Goal: Task Accomplishment & Management: Manage account settings

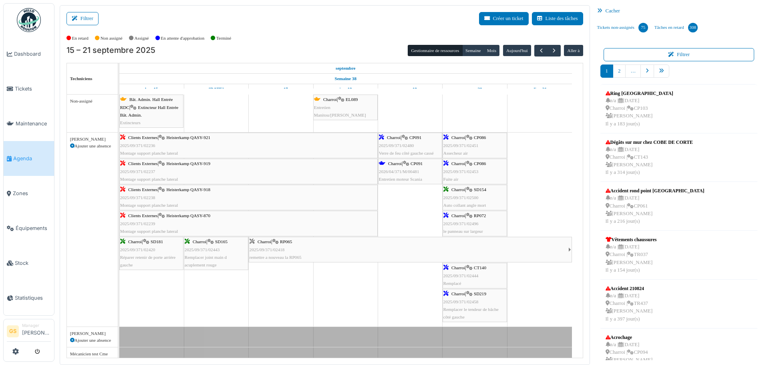
click at [403, 145] on span "2025/09/371/02480" at bounding box center [396, 145] width 35 height 5
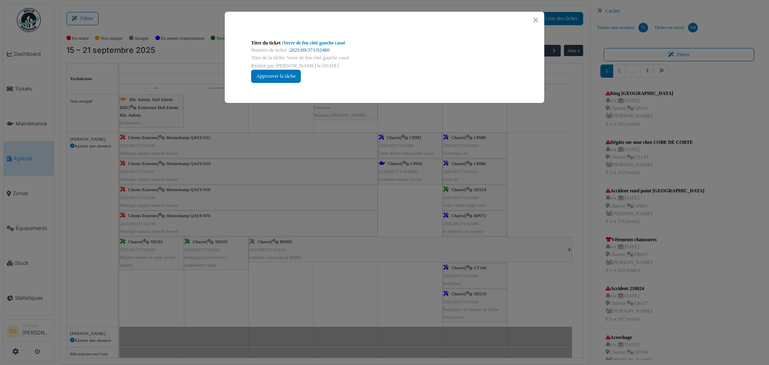
click at [300, 51] on link "2025/09/371/02480" at bounding box center [309, 50] width 40 height 6
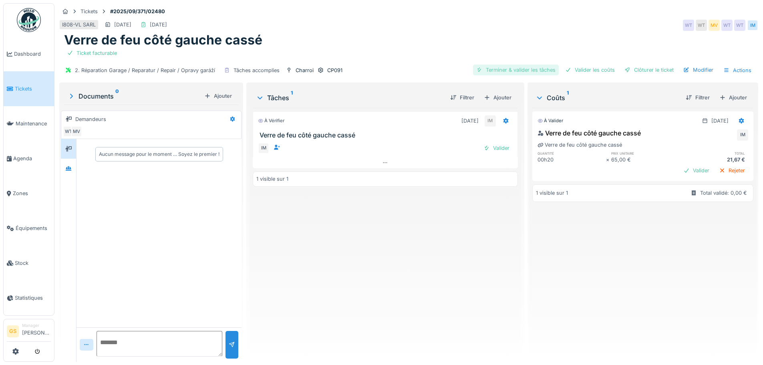
click at [504, 68] on div "Terminer & valider les tâches" at bounding box center [516, 69] width 86 height 11
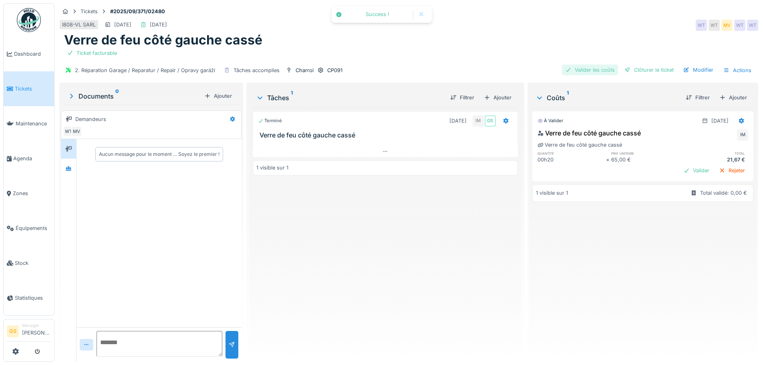
click at [569, 71] on div "Valider les coûts" at bounding box center [590, 69] width 56 height 11
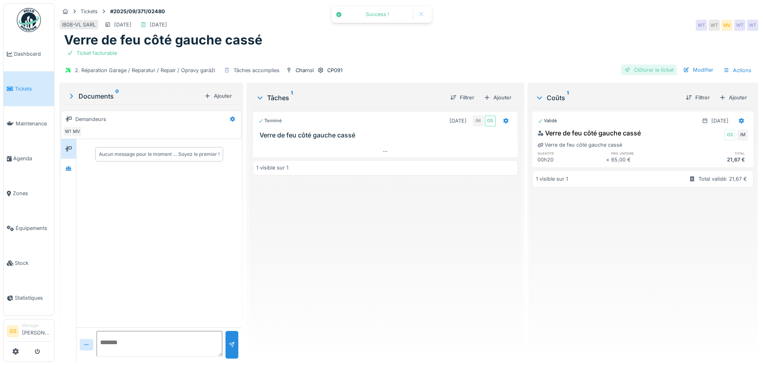
click at [637, 70] on div "Clôturer le ticket" at bounding box center [649, 69] width 56 height 11
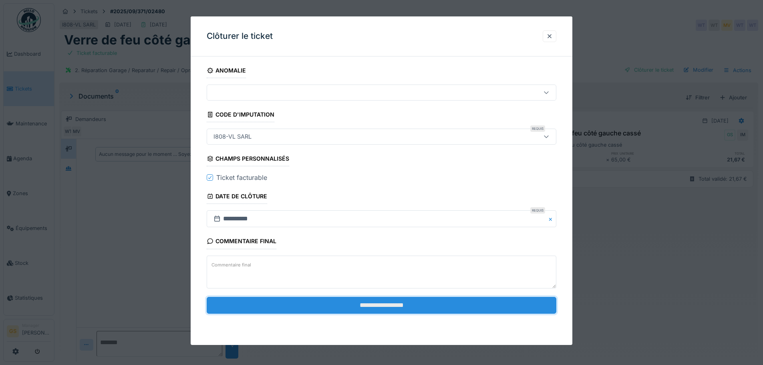
click at [388, 308] on input "**********" at bounding box center [382, 305] width 350 height 17
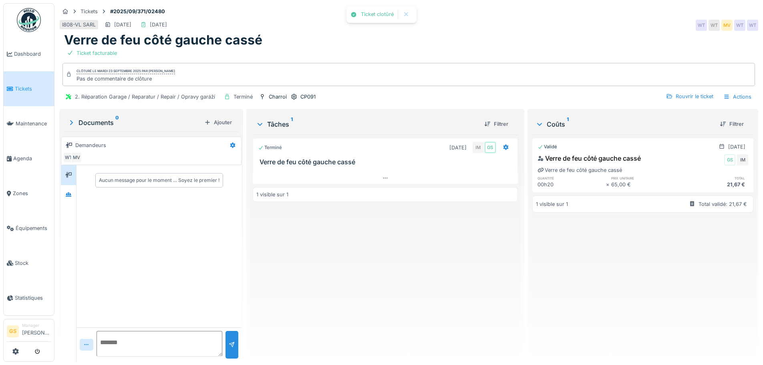
click at [27, 89] on span "Tickets" at bounding box center [33, 89] width 36 height 8
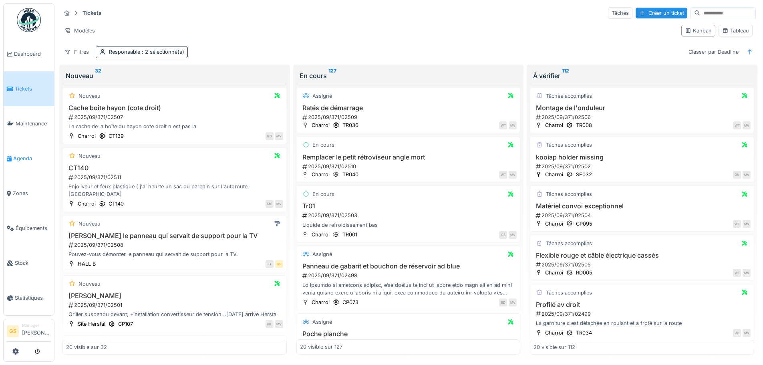
click at [17, 156] on span "Agenda" at bounding box center [32, 159] width 38 height 8
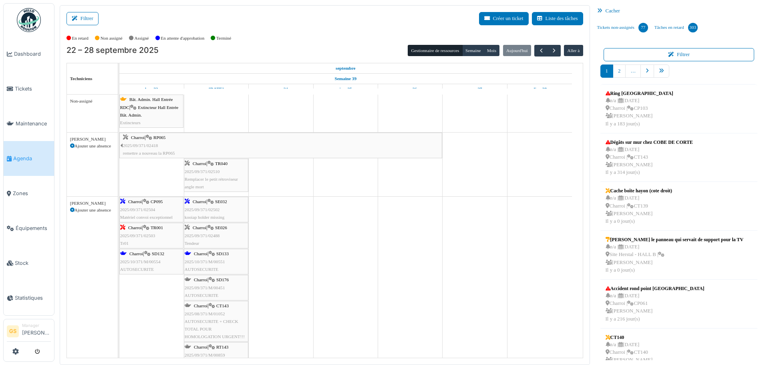
click at [208, 208] on span "2025/09/371/02502" at bounding box center [202, 209] width 35 height 5
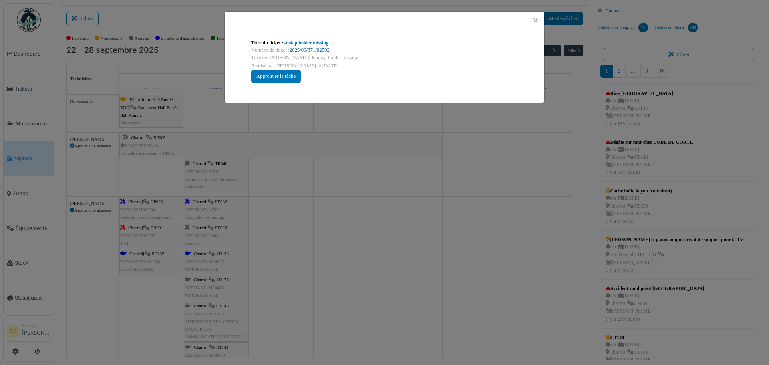
click at [300, 49] on link "2025/09/371/02502" at bounding box center [309, 50] width 40 height 6
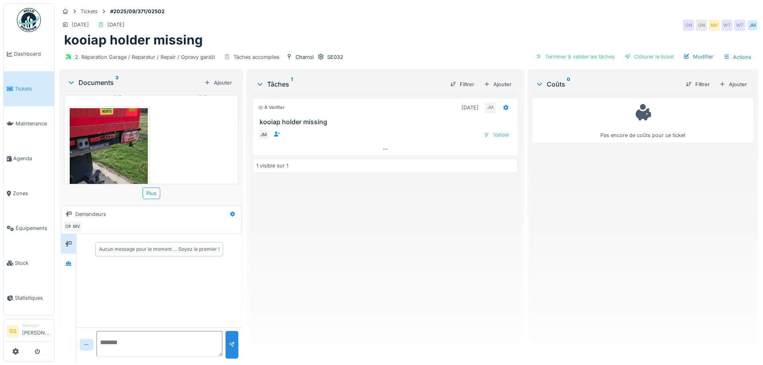
scroll to position [141, 0]
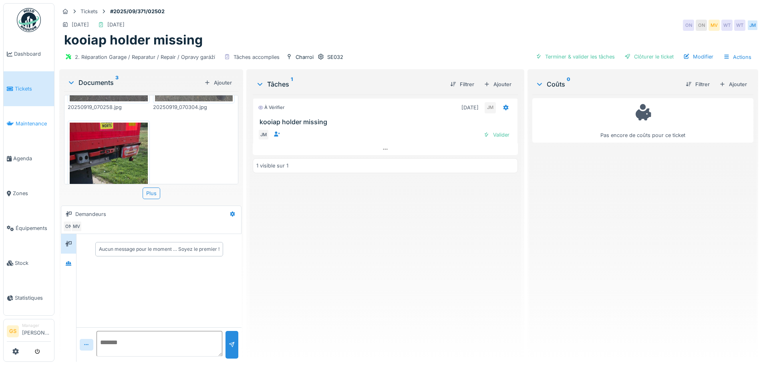
click at [25, 120] on span "Maintenance" at bounding box center [33, 124] width 35 height 8
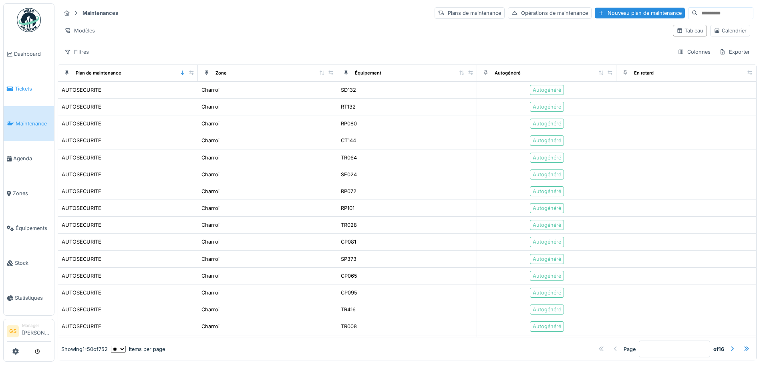
click at [12, 86] on icon at bounding box center [10, 89] width 6 height 6
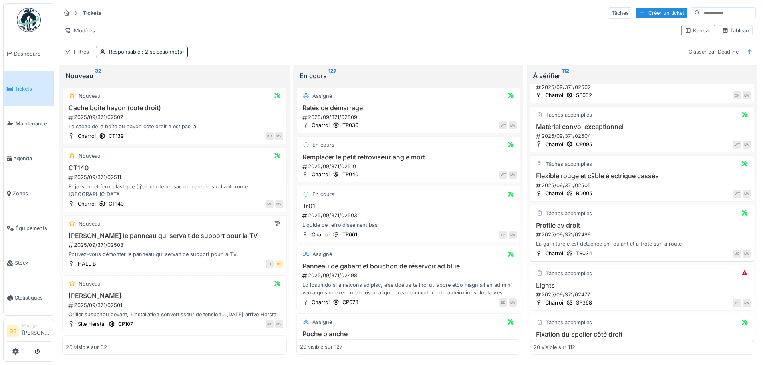
scroll to position [80, 0]
click at [566, 174] on h3 "Flexible rouge et câble électrique cassés" at bounding box center [641, 175] width 217 height 8
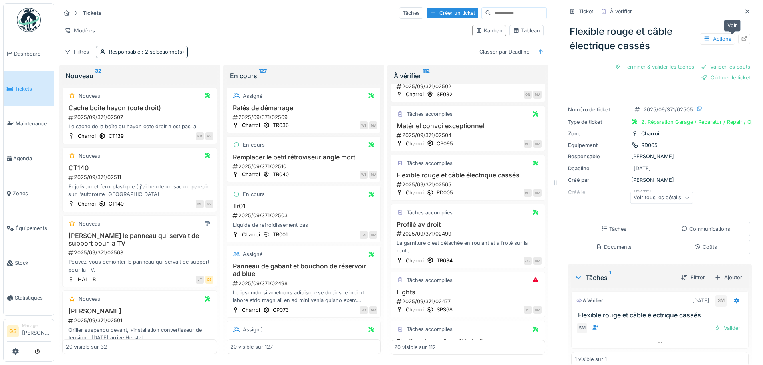
click at [741, 36] on icon at bounding box center [744, 38] width 6 height 5
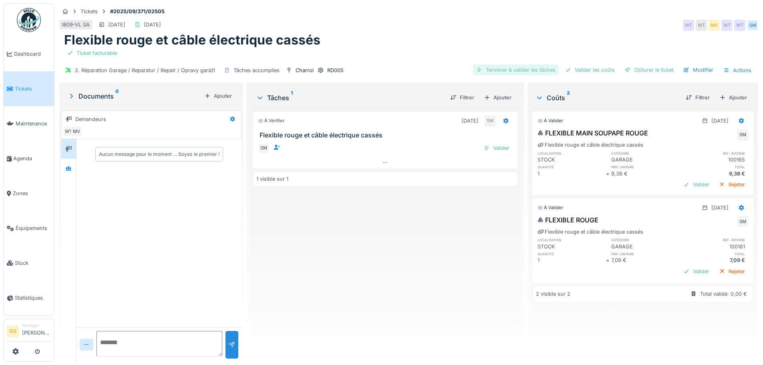
click at [504, 70] on div "Terminer & valider les tâches" at bounding box center [516, 69] width 86 height 11
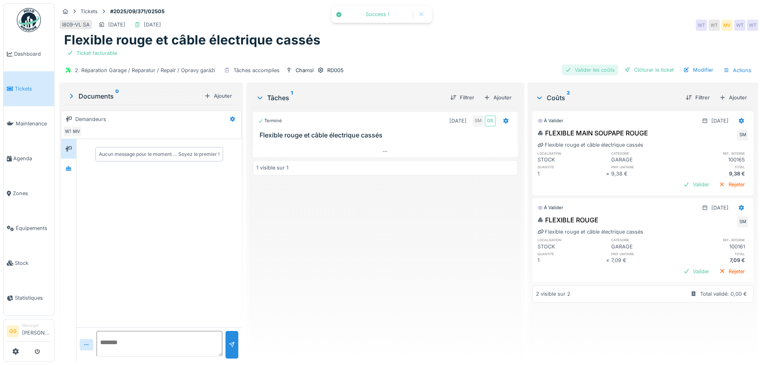
click at [579, 67] on div "Valider les coûts" at bounding box center [590, 69] width 56 height 11
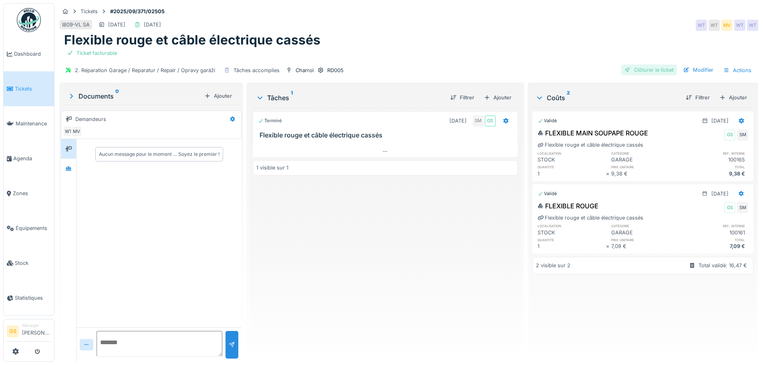
click at [639, 70] on div "Clôturer le ticket" at bounding box center [649, 69] width 56 height 11
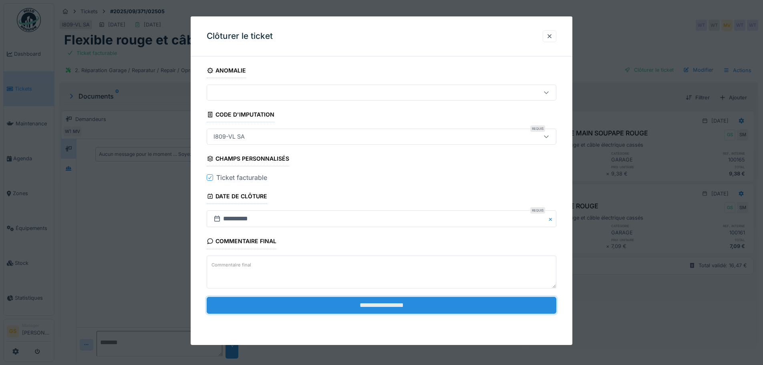
click at [366, 305] on input "**********" at bounding box center [382, 305] width 350 height 17
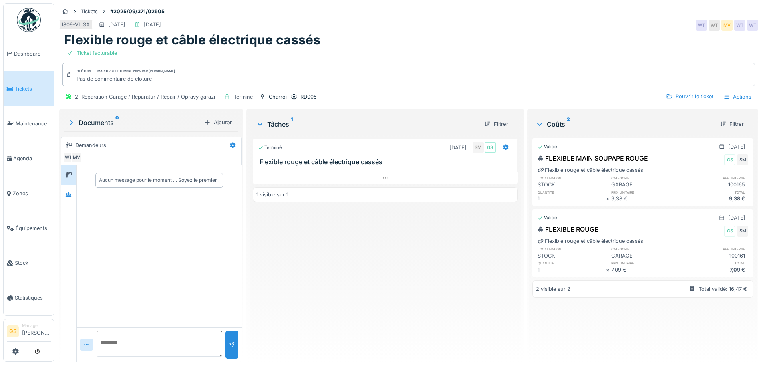
click at [30, 90] on span "Tickets" at bounding box center [33, 89] width 36 height 8
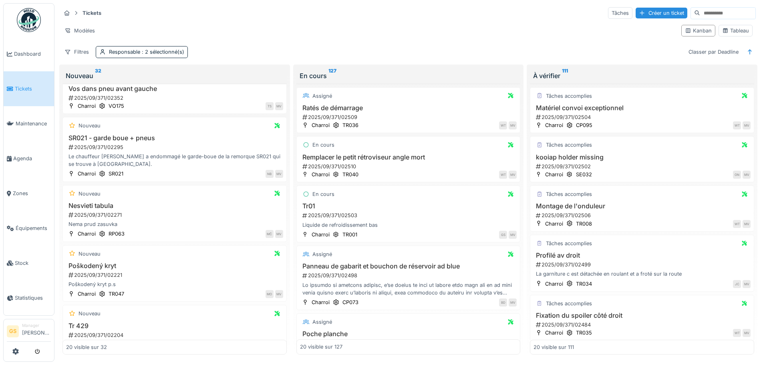
scroll to position [480, 0]
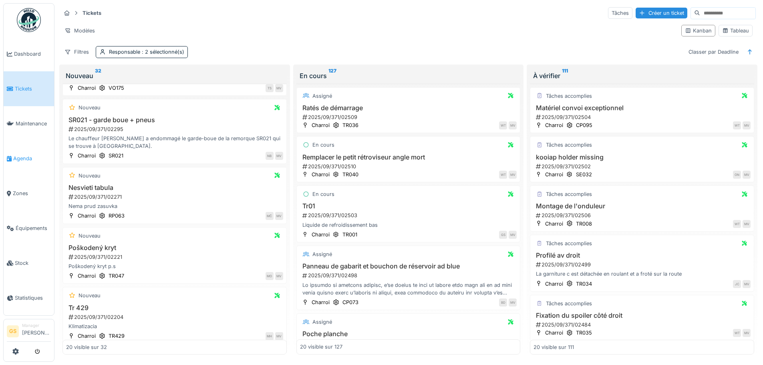
click at [26, 155] on span "Agenda" at bounding box center [32, 159] width 38 height 8
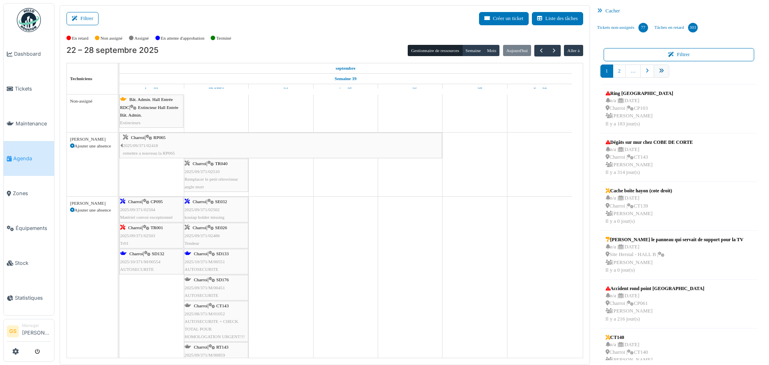
click at [659, 72] on icon "pager" at bounding box center [661, 70] width 5 height 5
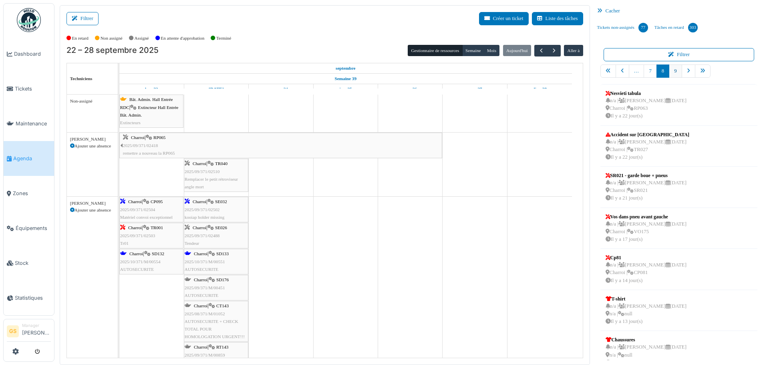
click at [671, 73] on link "9" at bounding box center [675, 70] width 13 height 13
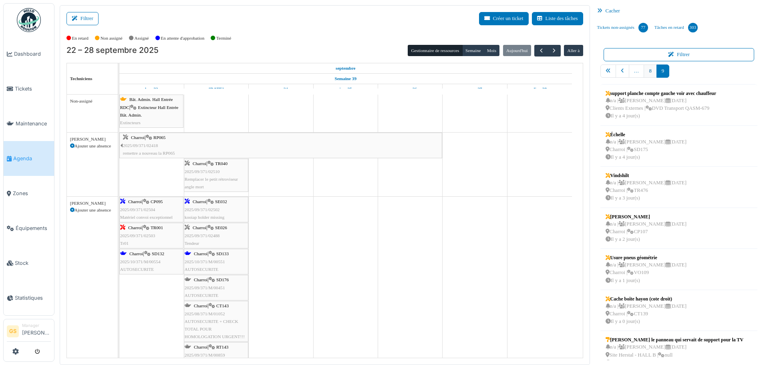
click at [645, 71] on link "8" at bounding box center [649, 70] width 13 height 13
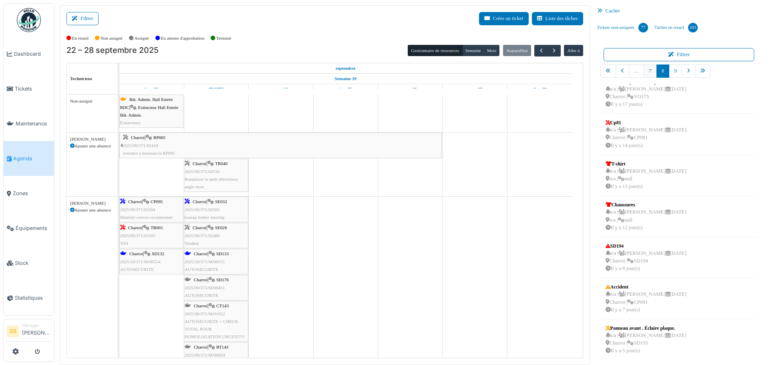
click at [644, 70] on link "7" at bounding box center [649, 70] width 13 height 13
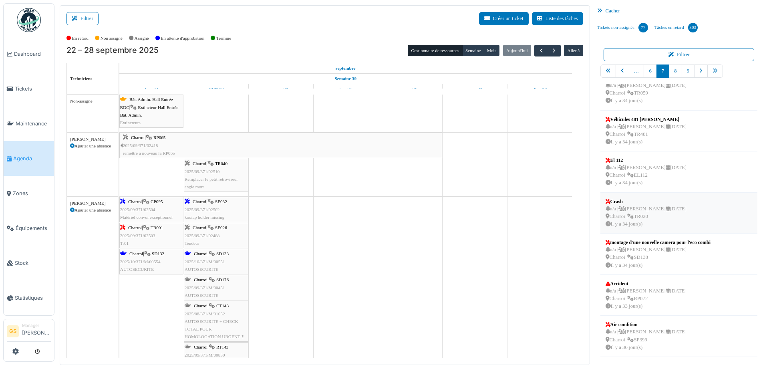
scroll to position [4, 0]
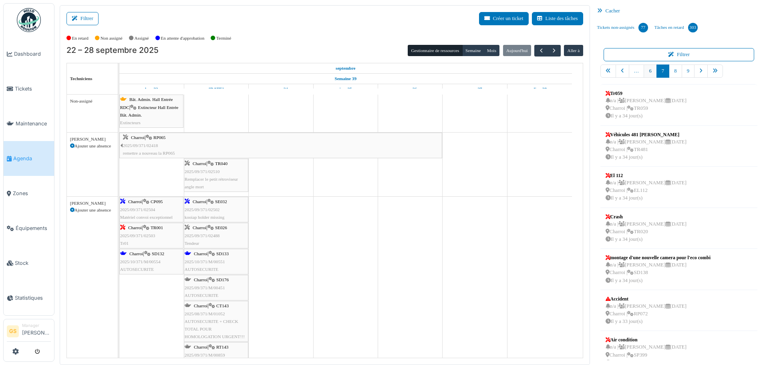
click at [647, 72] on link "6" at bounding box center [649, 70] width 13 height 13
click at [669, 70] on link "7" at bounding box center [675, 70] width 13 height 13
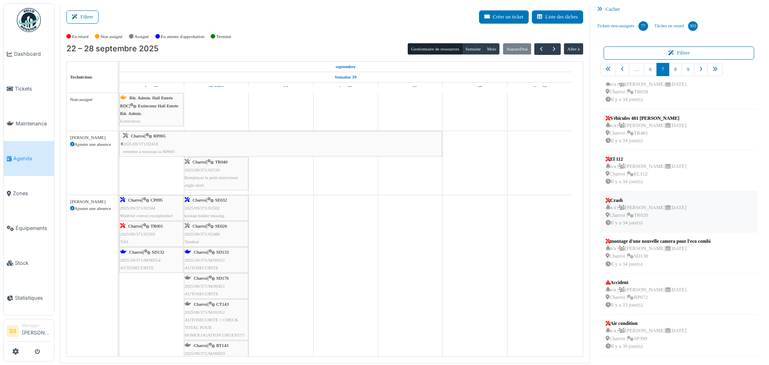
scroll to position [5, 0]
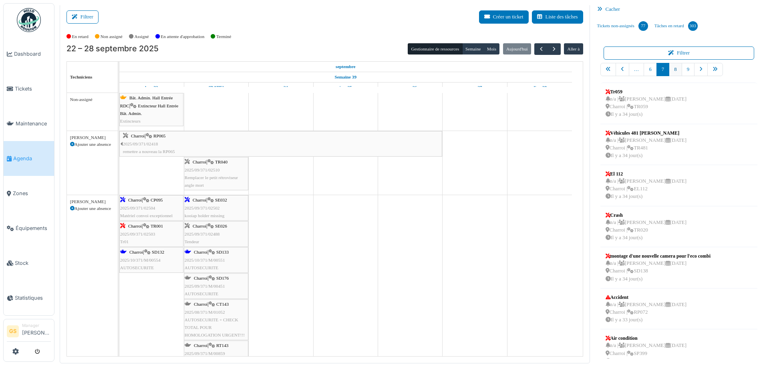
click at [671, 71] on link "8" at bounding box center [675, 69] width 13 height 13
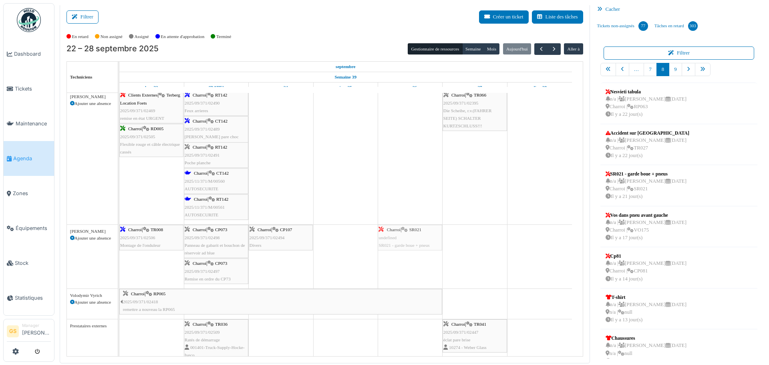
scroll to position [422, 0]
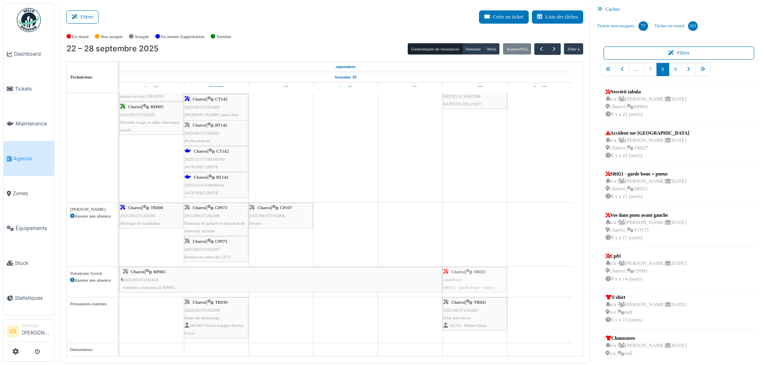
drag, startPoint x: 631, startPoint y: 177, endPoint x: 469, endPoint y: 285, distance: 194.9
click at [469, 285] on div "Filtrer Créer un ticket Liste des tâches Afficher les tâches non assignées *** …" at bounding box center [412, 184] width 712 height 360
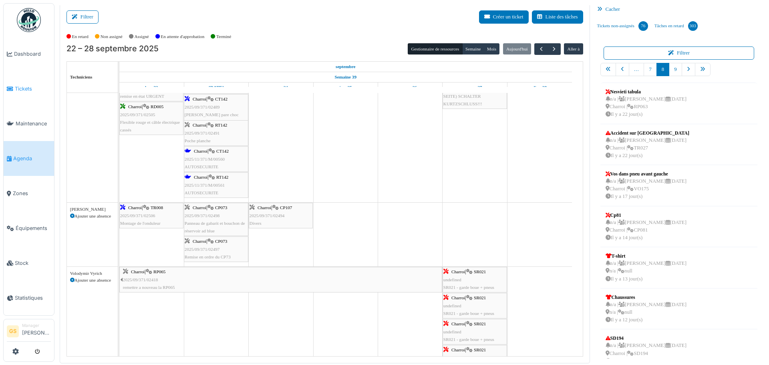
click at [14, 85] on li "Tickets" at bounding box center [29, 89] width 44 height 8
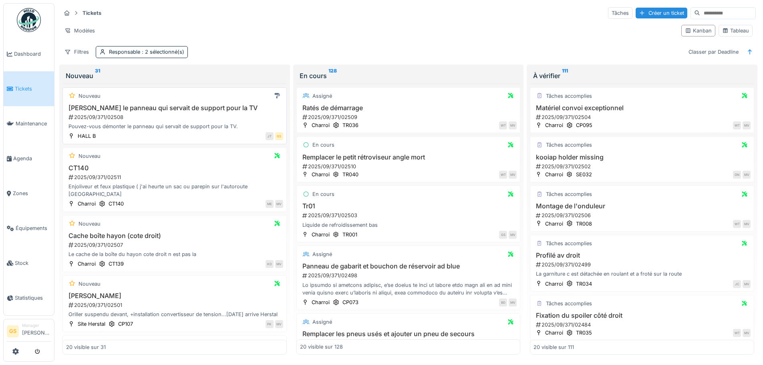
click at [98, 117] on div "2025/09/371/02508" at bounding box center [175, 117] width 215 height 8
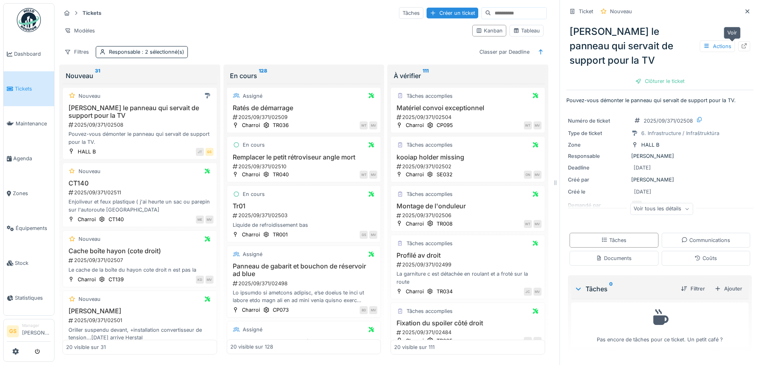
click at [741, 46] on icon at bounding box center [743, 45] width 5 height 5
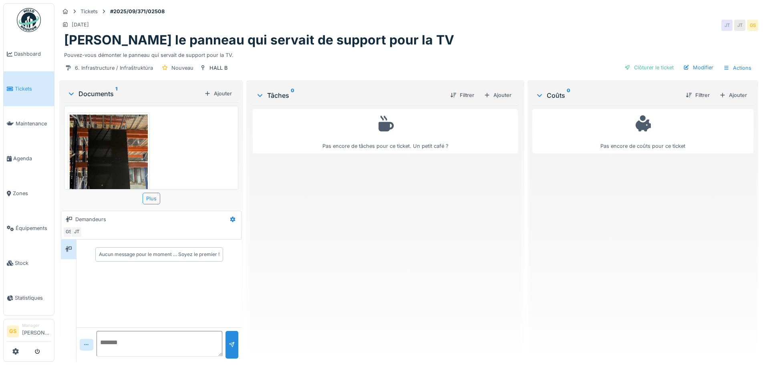
click at [115, 158] on img at bounding box center [109, 167] width 78 height 104
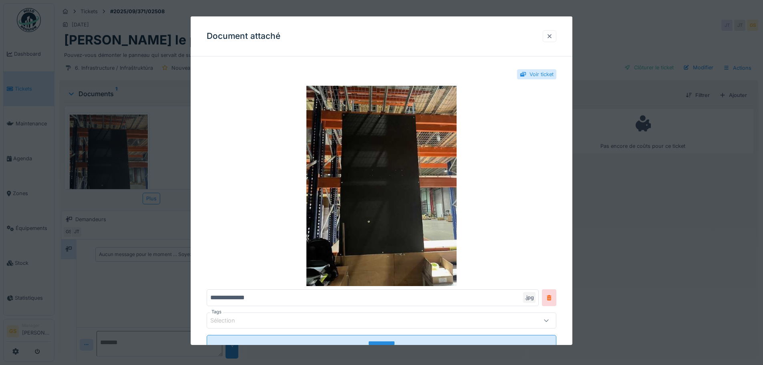
click at [552, 34] on div at bounding box center [549, 36] width 6 height 8
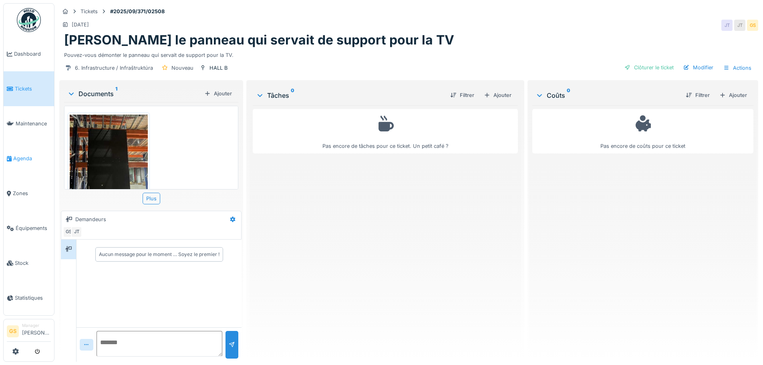
click at [20, 155] on span "Agenda" at bounding box center [32, 159] width 38 height 8
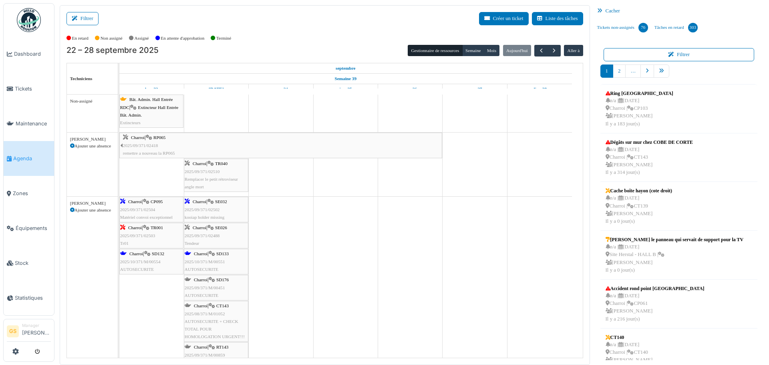
click at [207, 208] on span "2025/09/371/02502" at bounding box center [202, 209] width 35 height 5
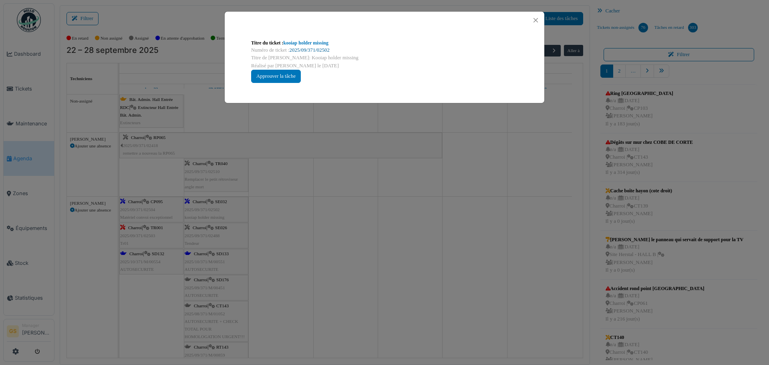
click at [312, 50] on link "2025/09/371/02502" at bounding box center [309, 50] width 40 height 6
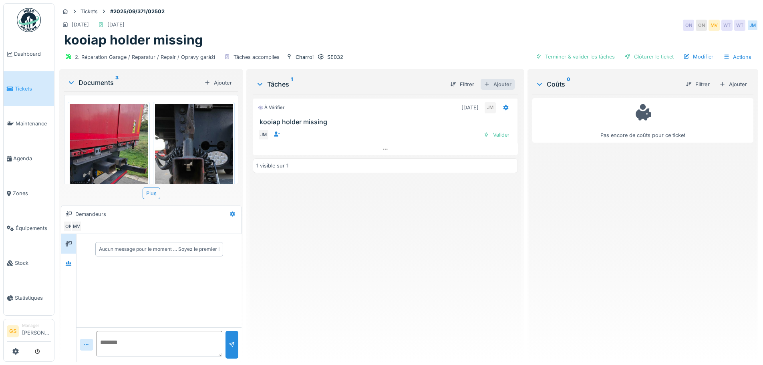
click at [500, 85] on div "Ajouter" at bounding box center [497, 84] width 34 height 11
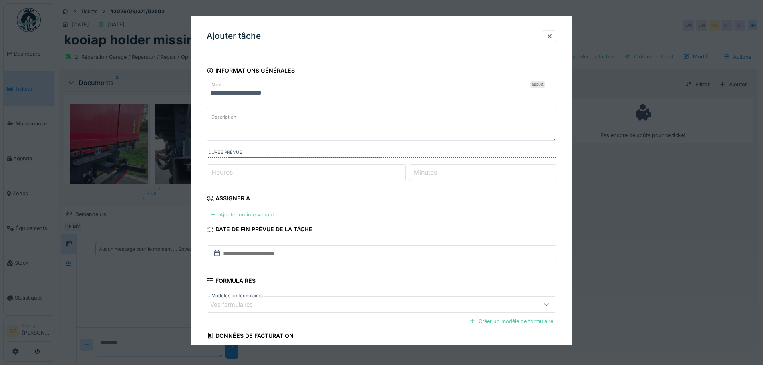
click at [245, 215] on div "Ajouter un intervenant" at bounding box center [242, 214] width 70 height 11
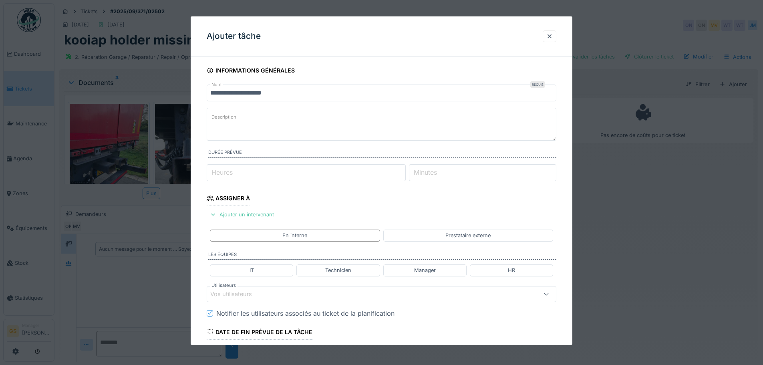
click at [350, 190] on fieldset "**********" at bounding box center [382, 281] width 350 height 436
click at [236, 177] on input "Heures" at bounding box center [306, 172] width 199 height 17
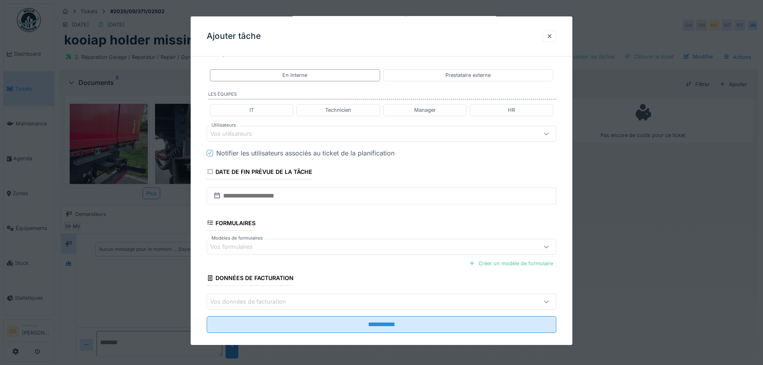
scroll to position [171, 0]
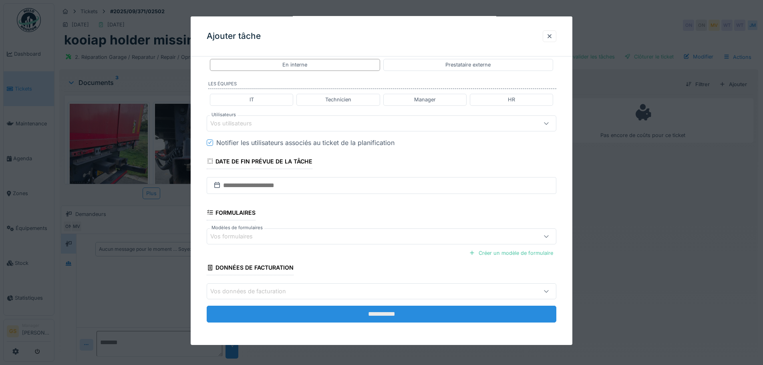
type input "*"
click at [381, 314] on input "**********" at bounding box center [382, 313] width 350 height 17
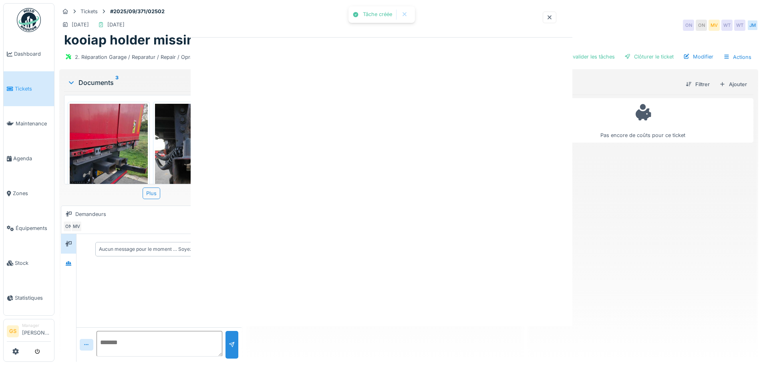
scroll to position [0, 0]
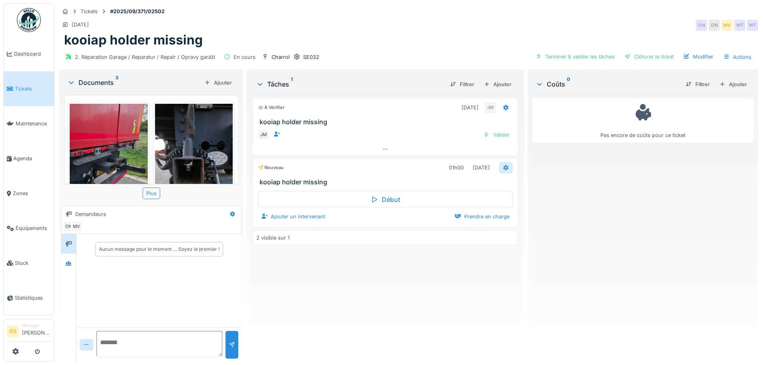
click at [503, 167] on icon at bounding box center [505, 168] width 5 height 6
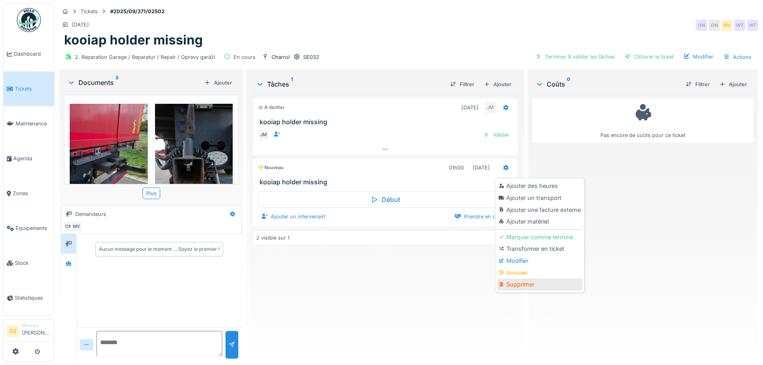
click at [511, 285] on div "Supprimer" at bounding box center [539, 284] width 85 height 12
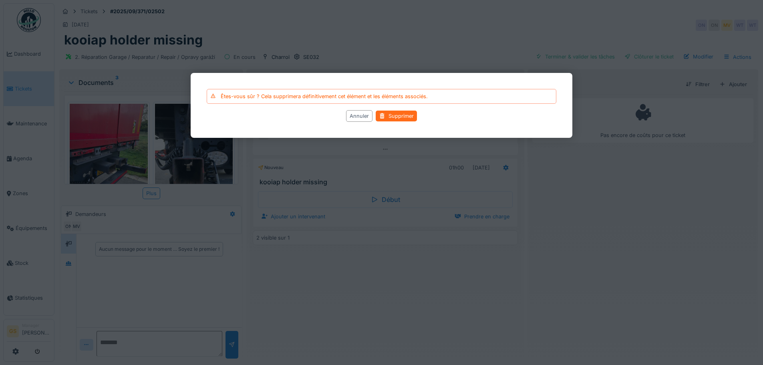
click at [398, 116] on div "Supprimer" at bounding box center [396, 115] width 41 height 11
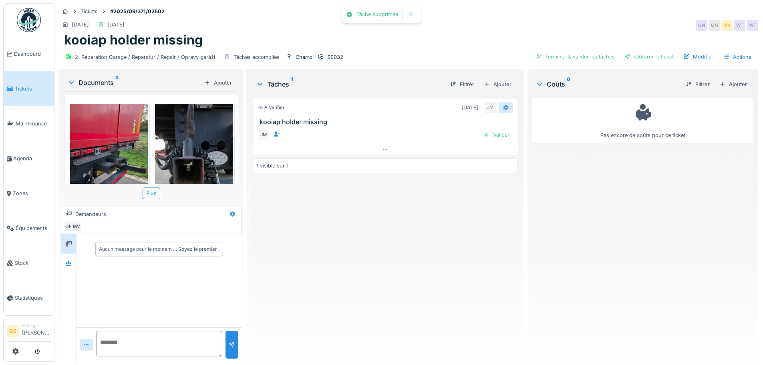
click at [502, 108] on icon at bounding box center [505, 107] width 6 height 5
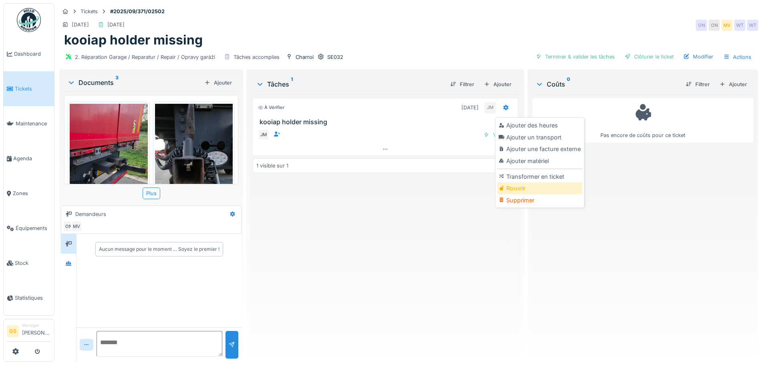
click at [510, 187] on div "Rouvrir" at bounding box center [539, 188] width 85 height 12
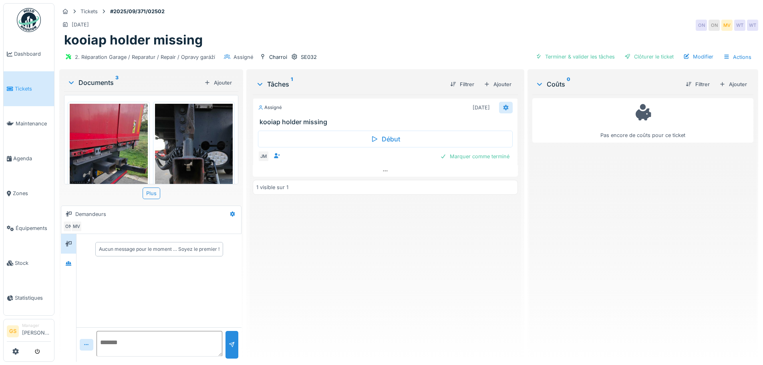
click at [503, 105] on icon at bounding box center [505, 107] width 5 height 6
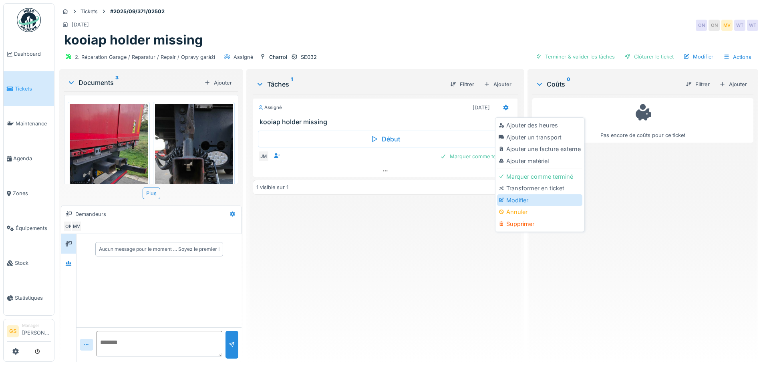
click at [511, 197] on div "Modifier" at bounding box center [539, 200] width 85 height 12
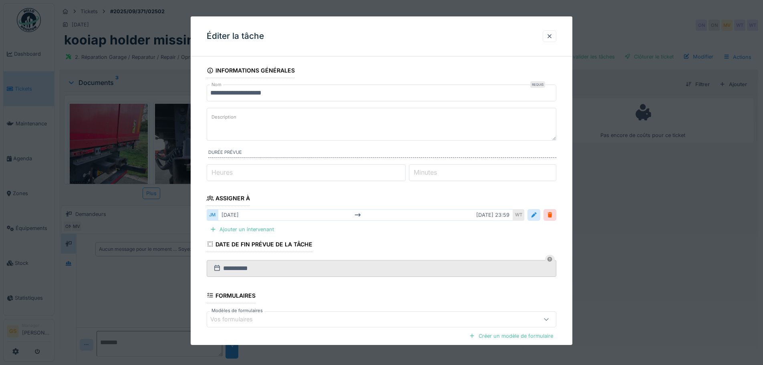
click at [213, 169] on label "Heures" at bounding box center [222, 172] width 24 height 10
click at [213, 169] on input "*" at bounding box center [306, 172] width 199 height 17
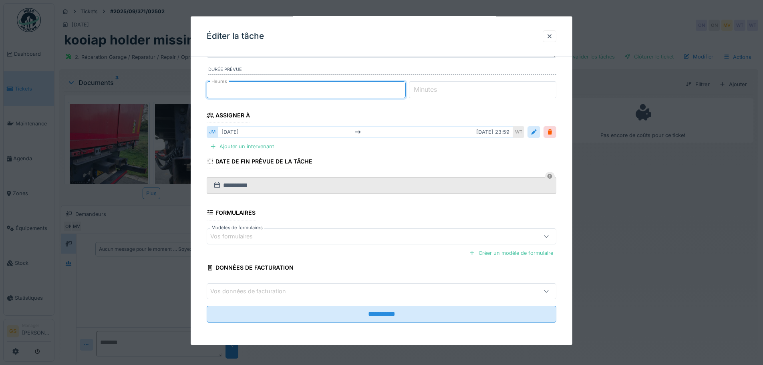
scroll to position [6, 0]
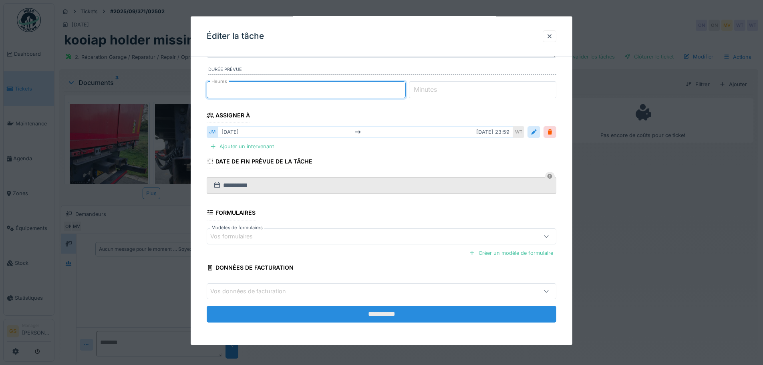
type input "*"
click at [321, 313] on input "**********" at bounding box center [382, 313] width 350 height 17
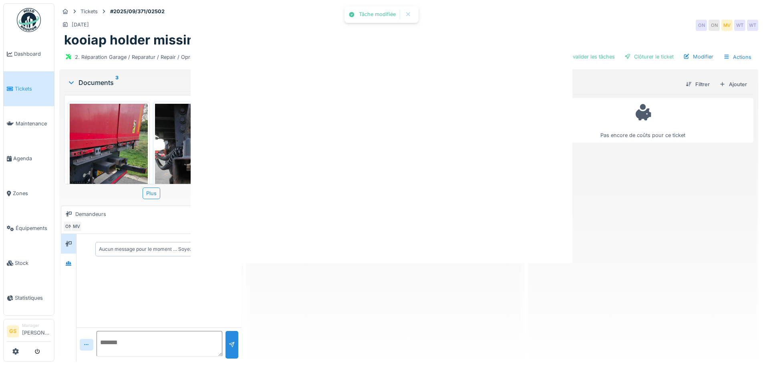
scroll to position [0, 0]
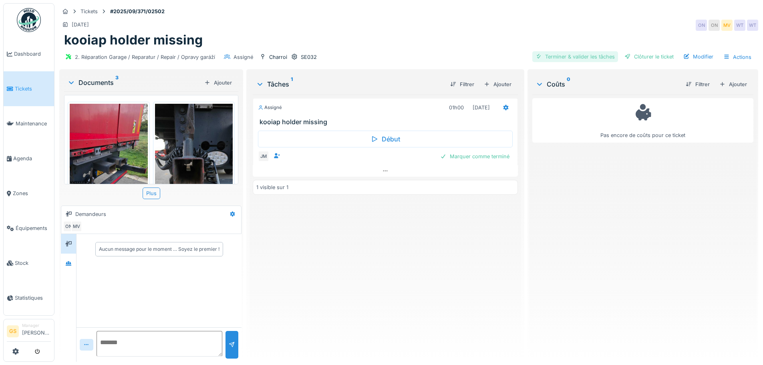
click at [557, 51] on div "Terminer & valider les tâches" at bounding box center [575, 56] width 86 height 11
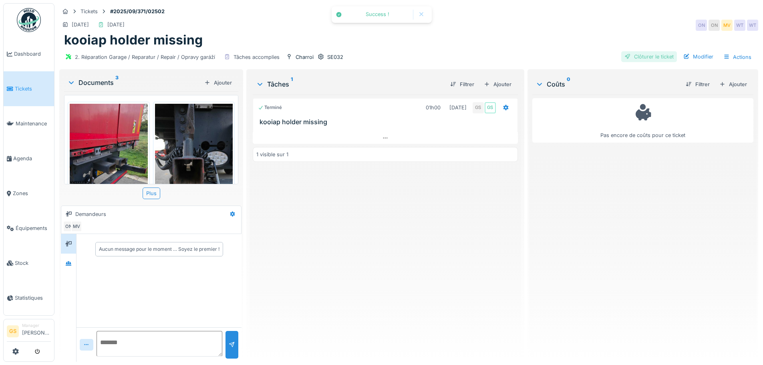
click at [626, 51] on div "Clôturer le ticket" at bounding box center [649, 56] width 56 height 11
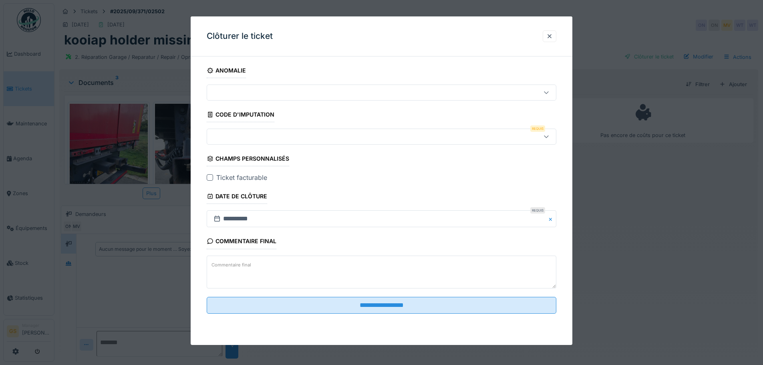
click at [210, 176] on div at bounding box center [210, 177] width 6 height 6
click at [227, 133] on div at bounding box center [360, 136] width 301 height 9
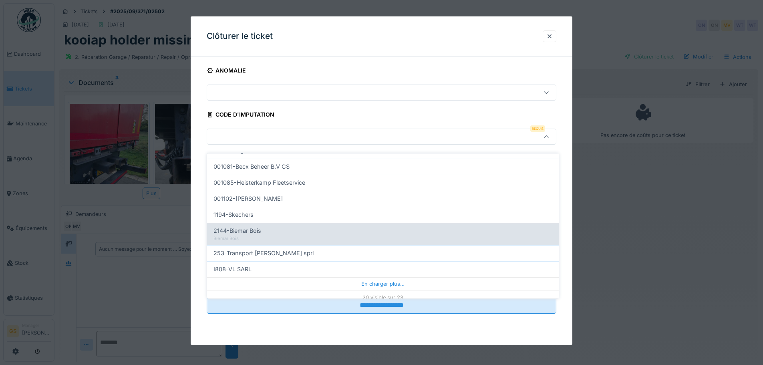
scroll to position [257, 0]
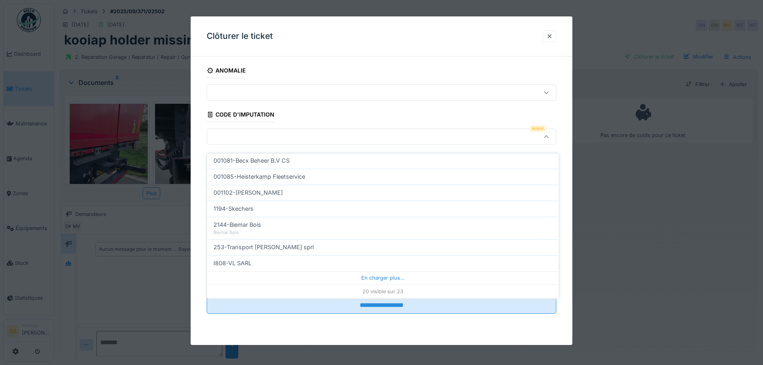
click at [378, 287] on div "20 visible sur 23" at bounding box center [383, 291] width 352 height 14
click at [381, 286] on div "20 visible sur 23" at bounding box center [383, 291] width 352 height 14
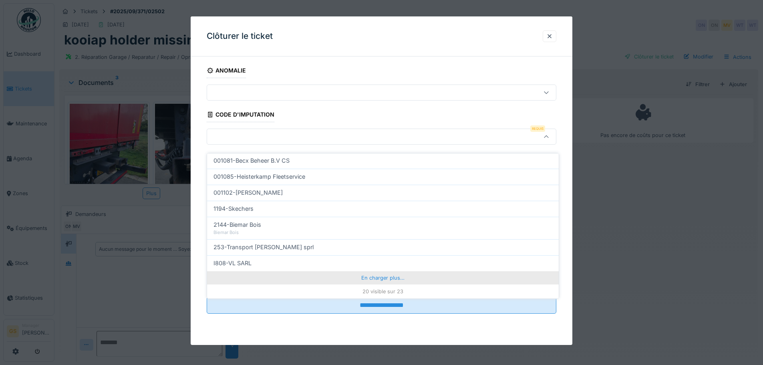
click at [379, 271] on div "En charger plus…" at bounding box center [383, 277] width 352 height 13
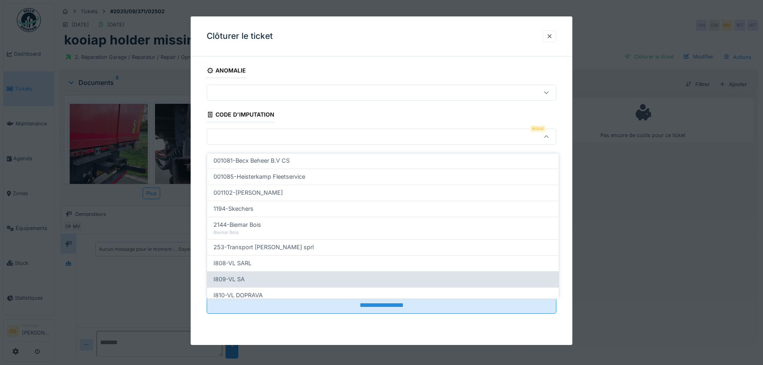
scroll to position [293, 0]
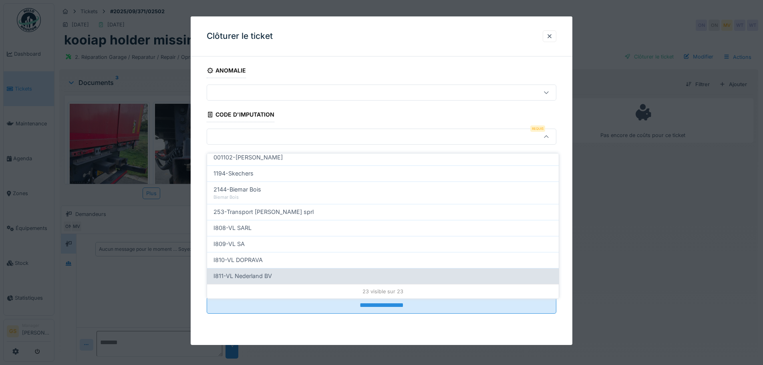
click at [234, 271] on span "I811-VL Nederland BV" at bounding box center [242, 275] width 58 height 9
type input "***"
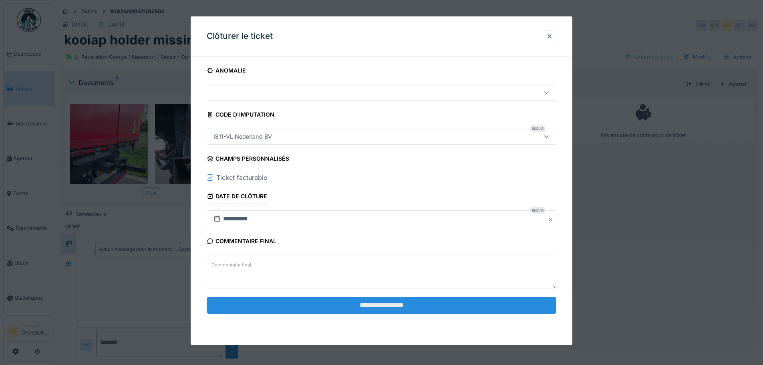
click at [368, 308] on input "**********" at bounding box center [382, 305] width 350 height 17
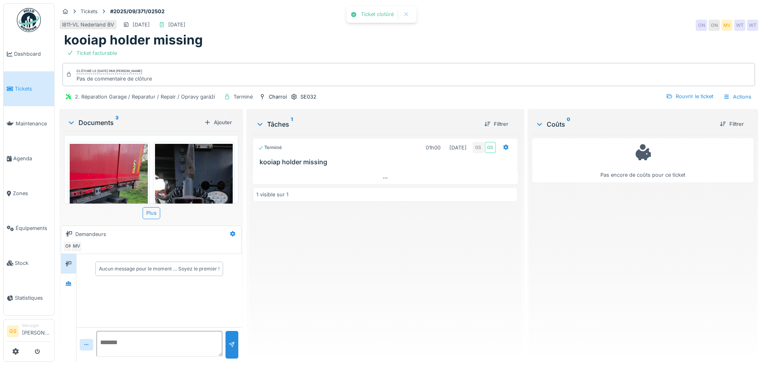
click at [28, 91] on span "Tickets" at bounding box center [33, 89] width 36 height 8
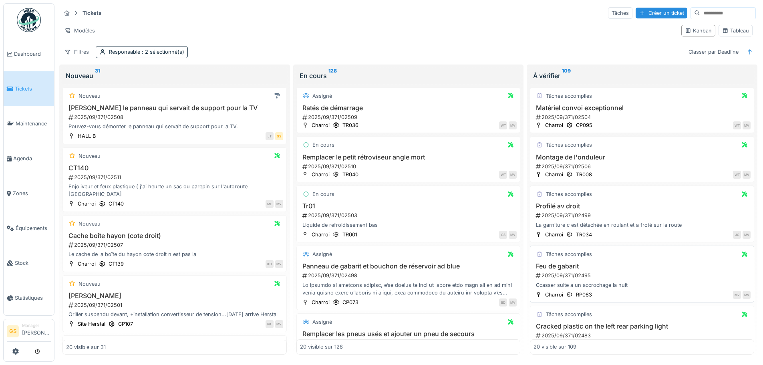
click at [563, 275] on div "2025/09/371/02495" at bounding box center [642, 275] width 215 height 8
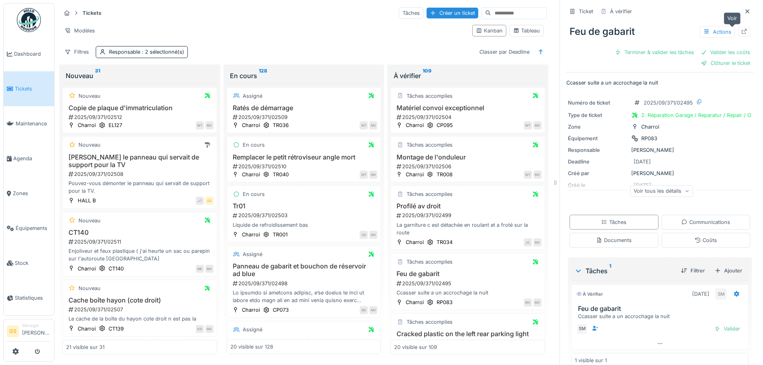
click at [741, 30] on icon at bounding box center [744, 31] width 6 height 5
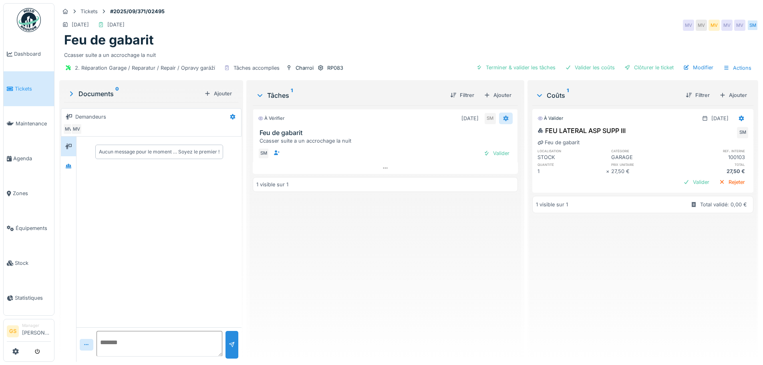
click at [503, 117] on icon at bounding box center [505, 119] width 5 height 6
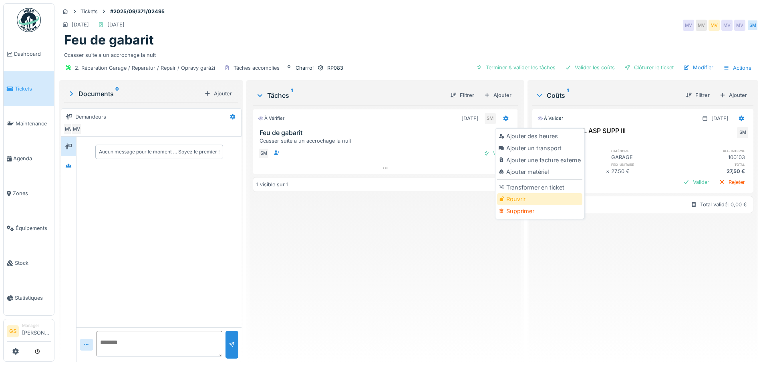
click at [504, 199] on div at bounding box center [502, 199] width 8 height 7
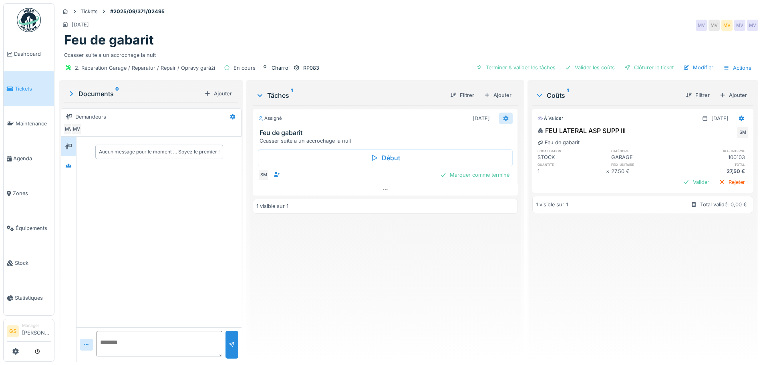
click at [503, 117] on icon at bounding box center [505, 119] width 5 height 6
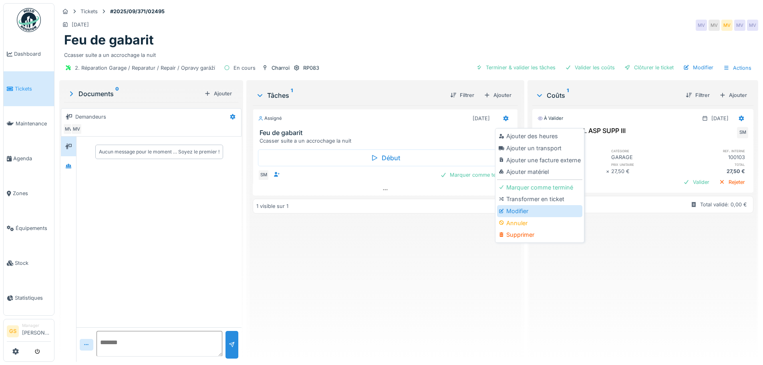
click at [510, 209] on div "Modifier" at bounding box center [539, 211] width 85 height 12
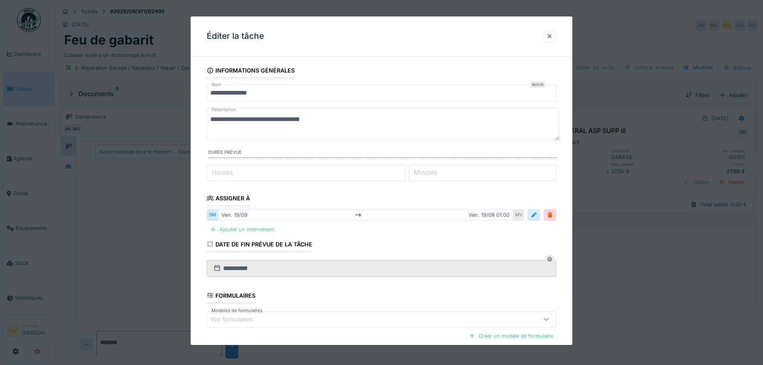
click at [218, 169] on label "Heures" at bounding box center [222, 172] width 24 height 10
click at [218, 169] on input "*" at bounding box center [306, 172] width 199 height 17
click at [428, 171] on label "Minutes" at bounding box center [425, 172] width 26 height 10
click at [428, 171] on input "*" at bounding box center [482, 172] width 147 height 17
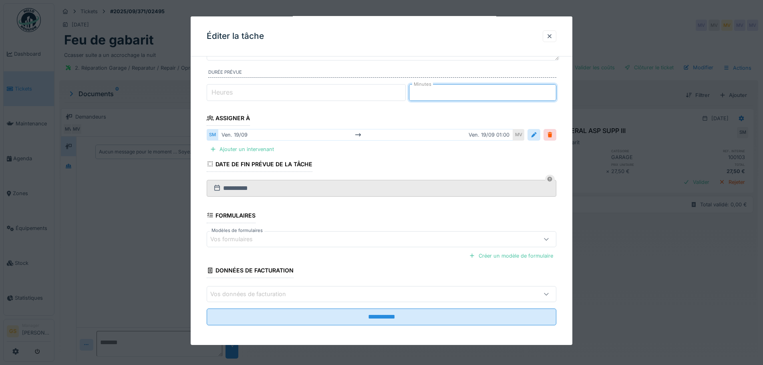
scroll to position [83, 0]
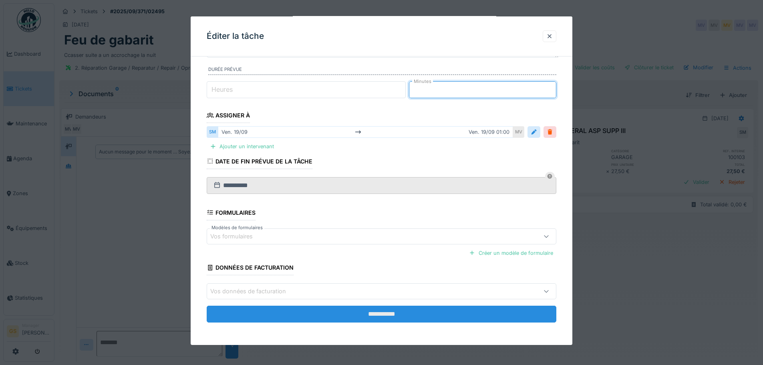
type input "**"
click at [393, 315] on input "**********" at bounding box center [382, 313] width 350 height 17
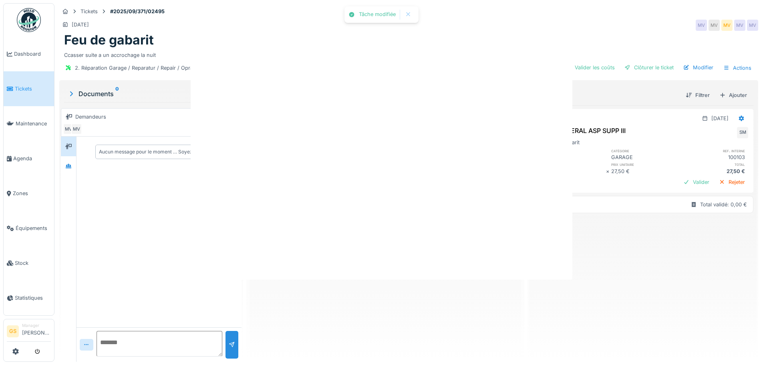
scroll to position [0, 0]
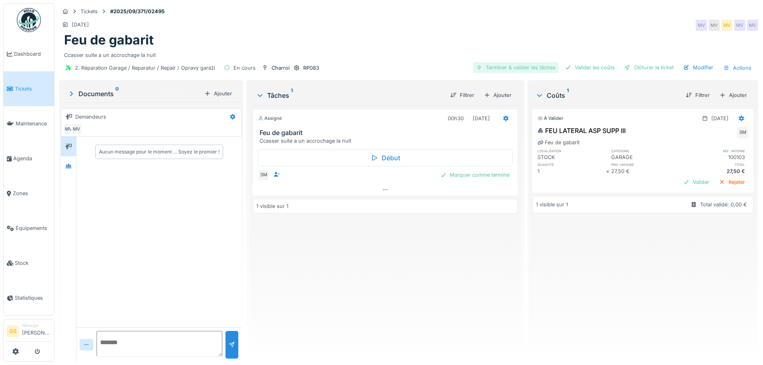
click at [530, 63] on div "Terminer & valider les tâches" at bounding box center [516, 67] width 86 height 11
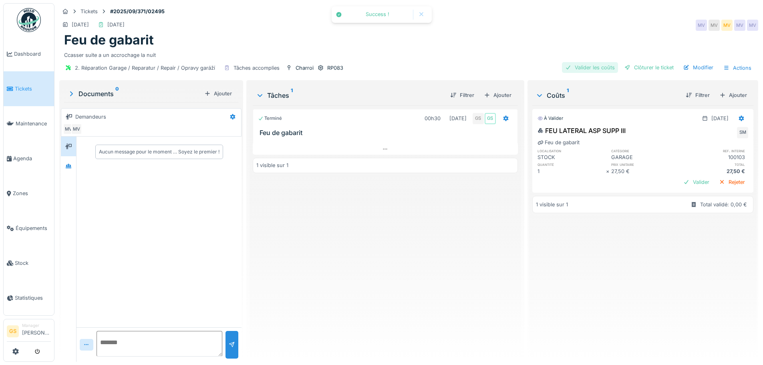
click at [575, 65] on div "Valider les coûts" at bounding box center [590, 67] width 56 height 11
click at [637, 64] on div "Clôturer le ticket" at bounding box center [649, 67] width 56 height 11
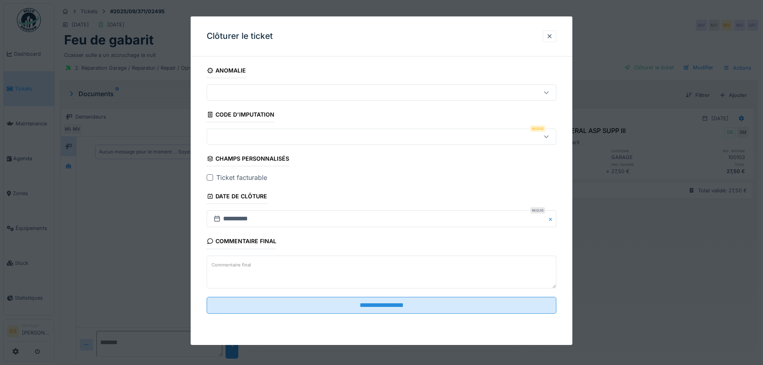
click at [226, 133] on div at bounding box center [360, 136] width 301 height 9
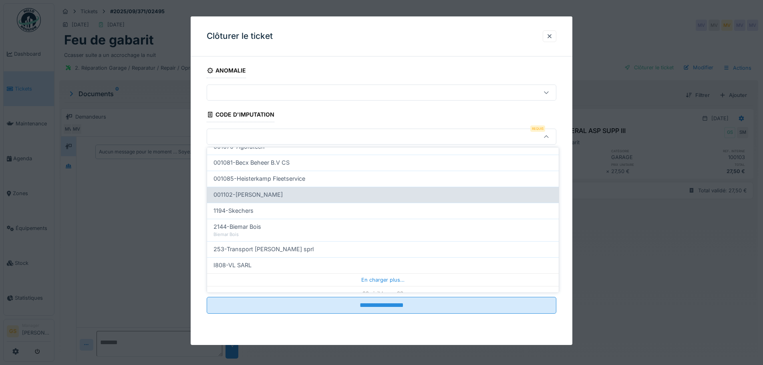
scroll to position [257, 0]
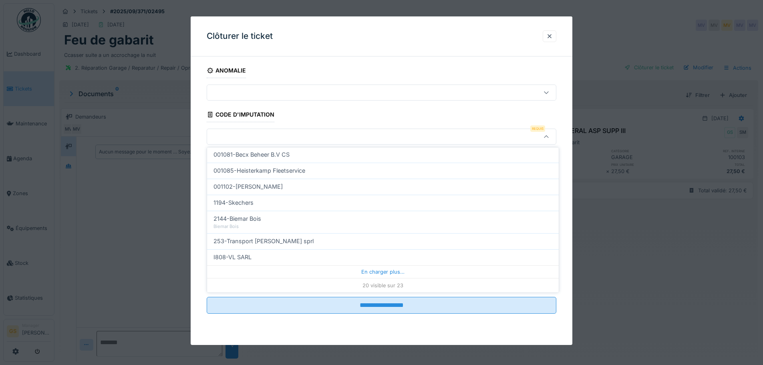
click at [243, 256] on span "I808-VL SARL" at bounding box center [232, 257] width 38 height 9
type input "***"
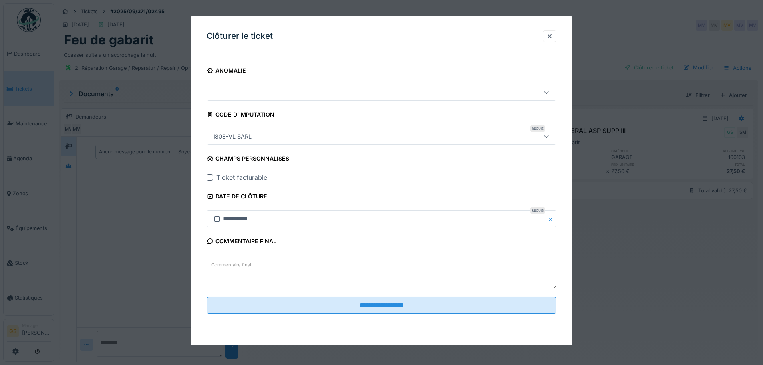
click at [210, 178] on div at bounding box center [210, 177] width 6 height 6
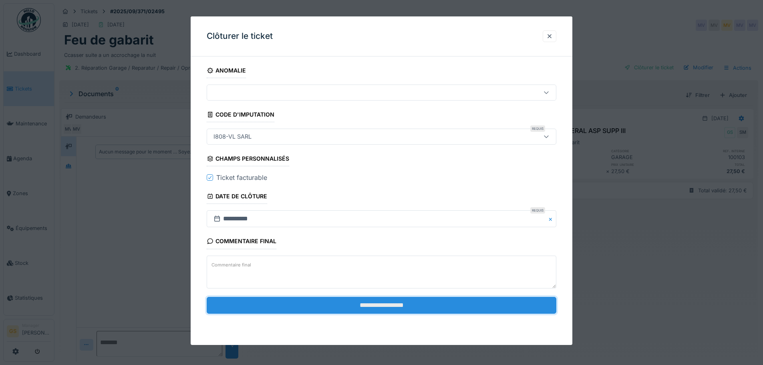
click at [337, 307] on input "**********" at bounding box center [382, 305] width 350 height 17
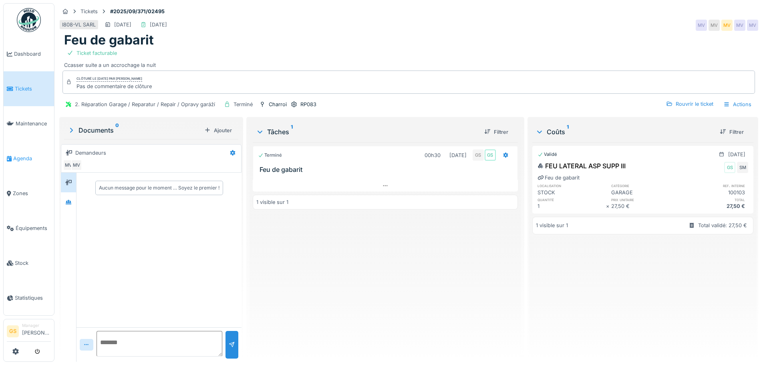
click at [22, 155] on span "Agenda" at bounding box center [32, 159] width 38 height 8
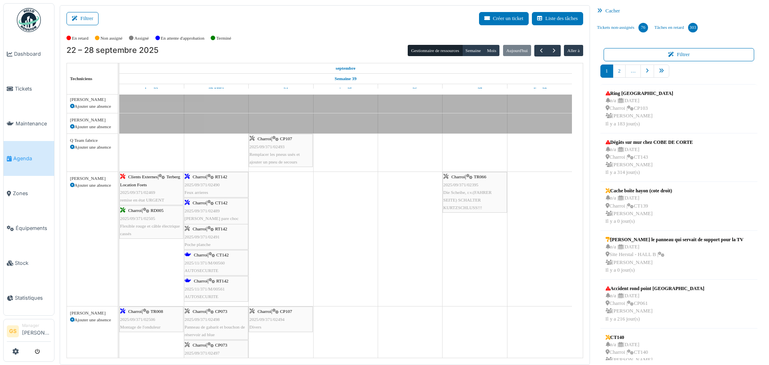
click at [205, 184] on span "2025/09/371/02490" at bounding box center [202, 184] width 35 height 5
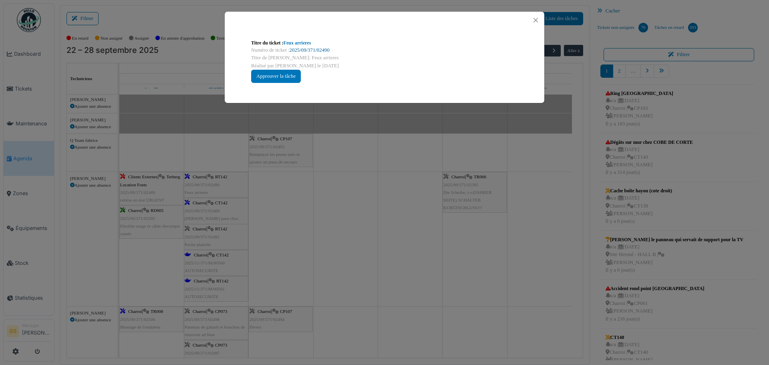
click at [313, 48] on link "2025/09/371/02490" at bounding box center [309, 50] width 40 height 6
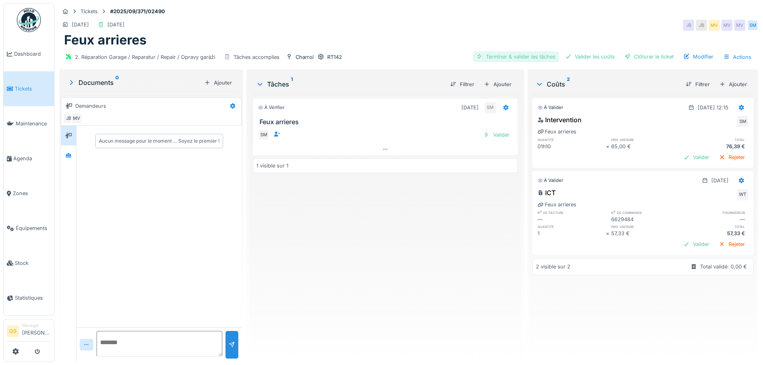
click at [506, 54] on div "Terminer & valider les tâches" at bounding box center [516, 56] width 86 height 11
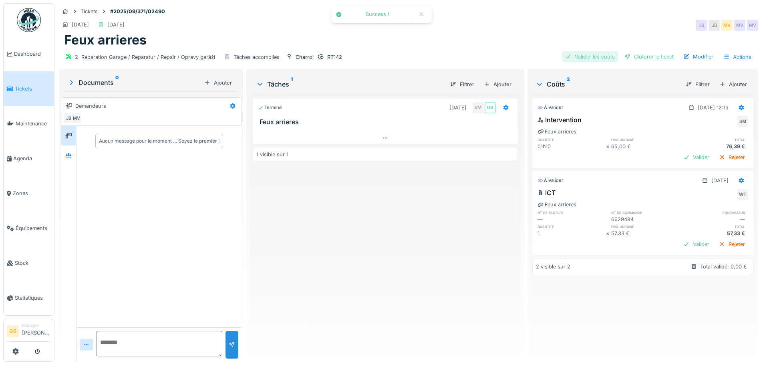
click at [581, 58] on div "Valider les coûts" at bounding box center [590, 56] width 56 height 11
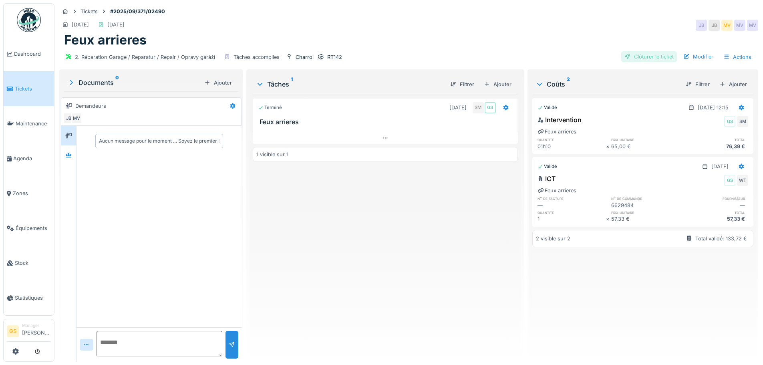
click at [633, 54] on div "Clôturer le ticket" at bounding box center [649, 56] width 56 height 11
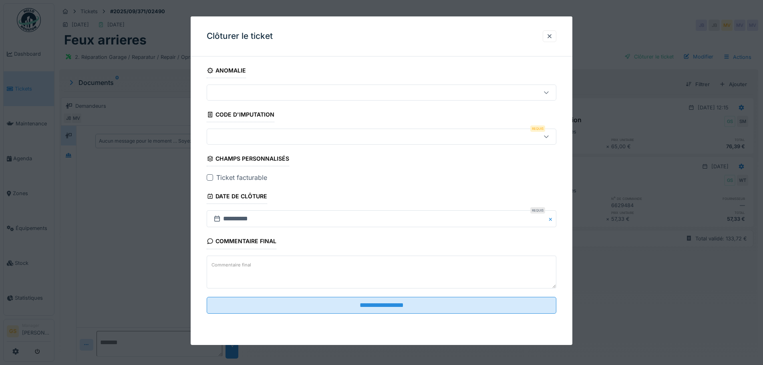
click at [214, 135] on div at bounding box center [360, 136] width 301 height 9
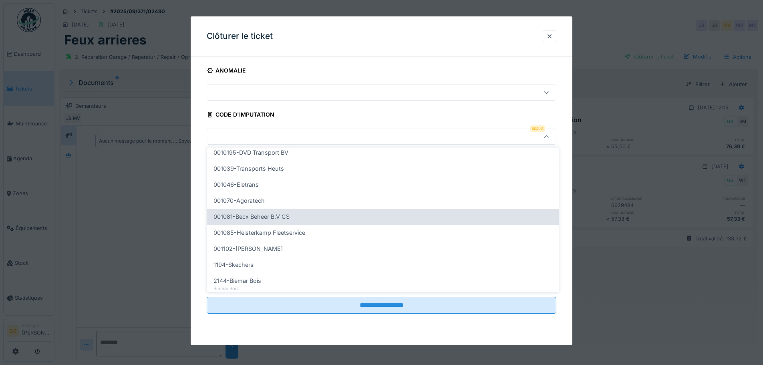
scroll to position [240, 0]
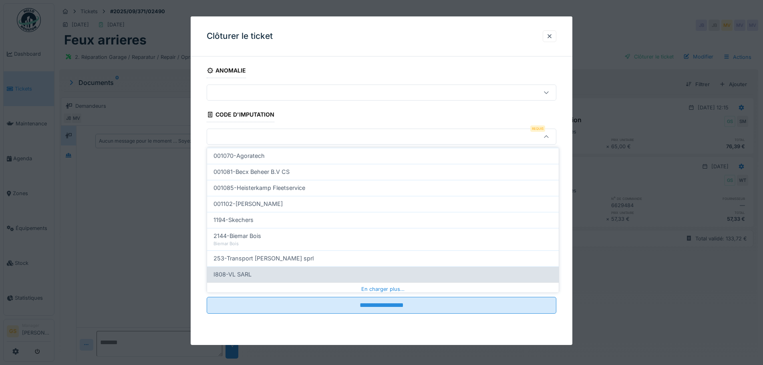
click at [235, 271] on span "I808-VL SARL" at bounding box center [232, 274] width 38 height 9
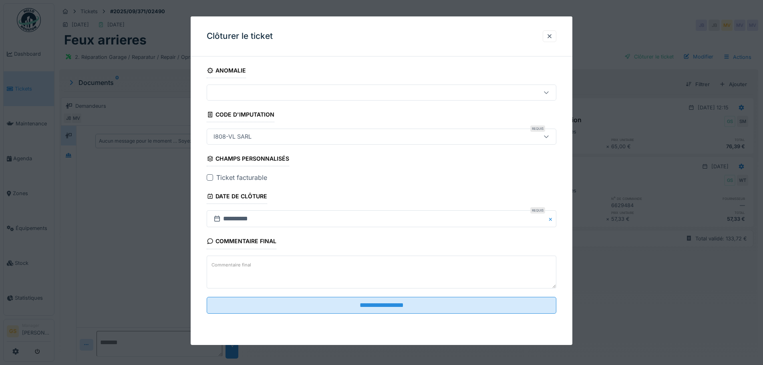
click at [249, 134] on div "I808-VL SARL" at bounding box center [232, 136] width 44 height 9
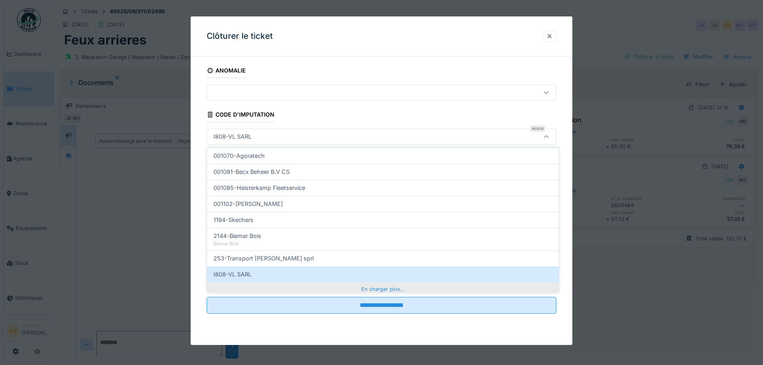
click at [367, 287] on div "En charger plus…" at bounding box center [383, 288] width 352 height 13
click at [235, 291] on span "I809-VL SA" at bounding box center [228, 290] width 31 height 9
type input "***"
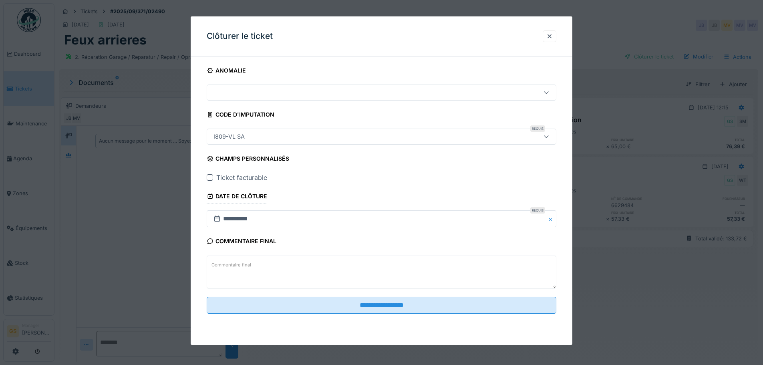
click at [209, 177] on div at bounding box center [210, 177] width 6 height 6
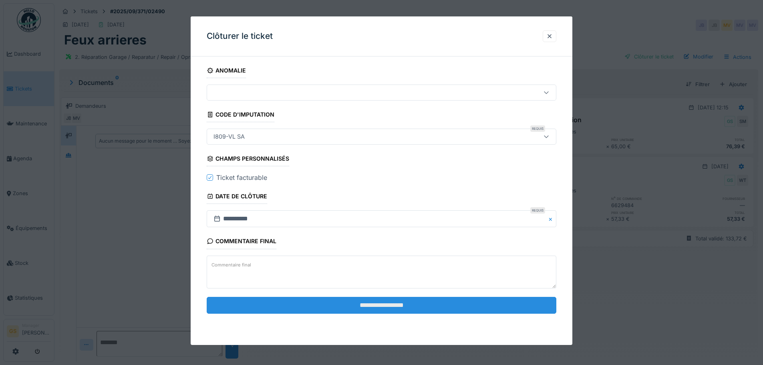
click at [399, 307] on input "**********" at bounding box center [382, 305] width 350 height 17
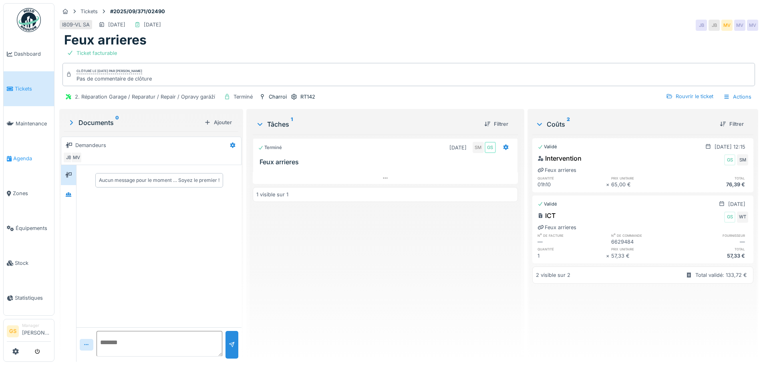
click at [13, 157] on span "Agenda" at bounding box center [32, 159] width 38 height 8
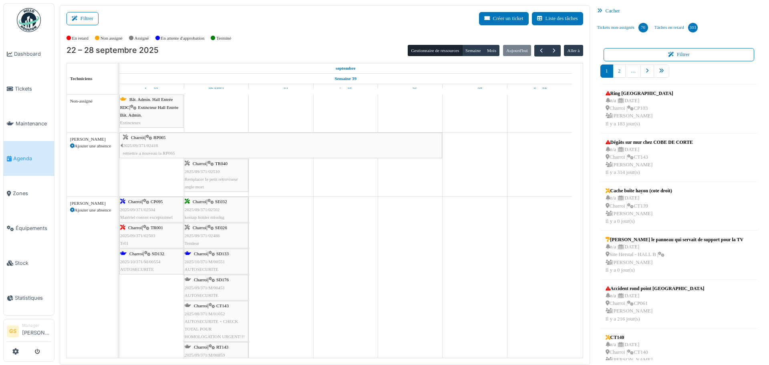
click at [18, 155] on span "Agenda" at bounding box center [32, 159] width 38 height 8
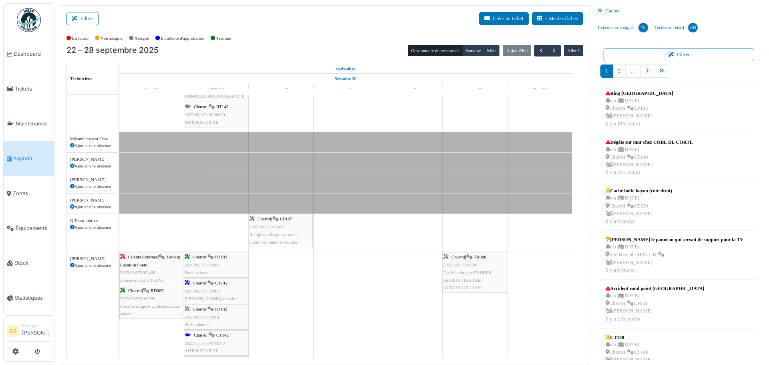
click at [205, 289] on span "2025/09/371/02489" at bounding box center [202, 290] width 35 height 5
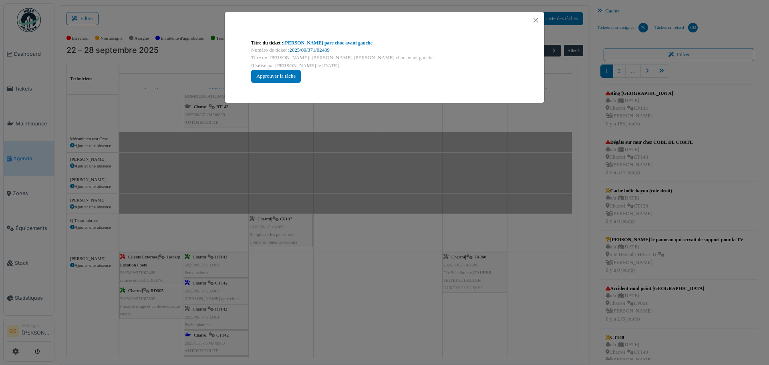
click at [321, 48] on link "2025/09/371/02489" at bounding box center [309, 50] width 40 height 6
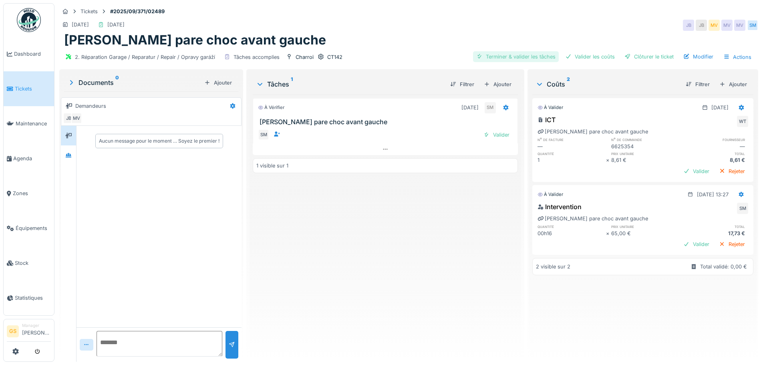
click at [506, 58] on div "Terminer & valider les tâches" at bounding box center [516, 56] width 86 height 11
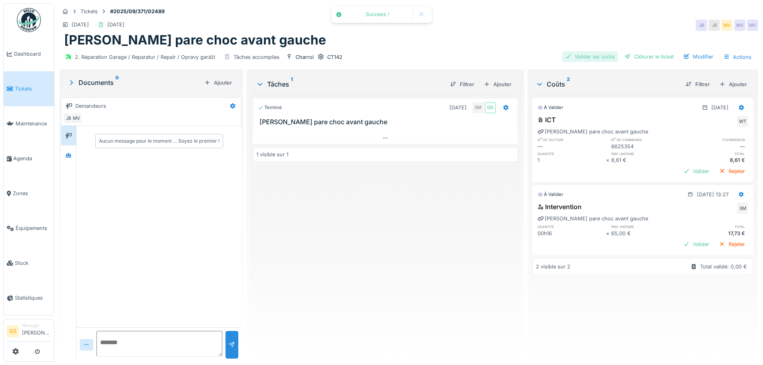
click at [575, 57] on div "Valider les coûts" at bounding box center [590, 56] width 56 height 11
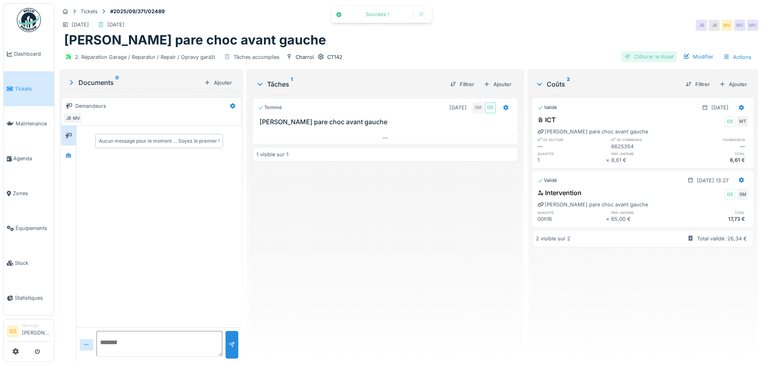
click at [634, 58] on div "Clôturer le ticket" at bounding box center [649, 56] width 56 height 11
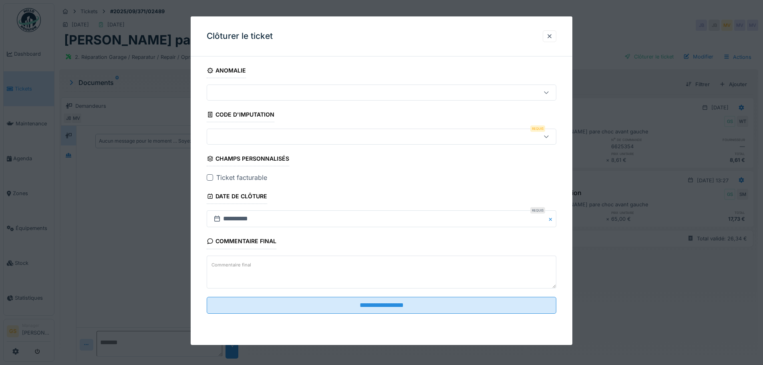
click at [220, 138] on div at bounding box center [360, 136] width 301 height 9
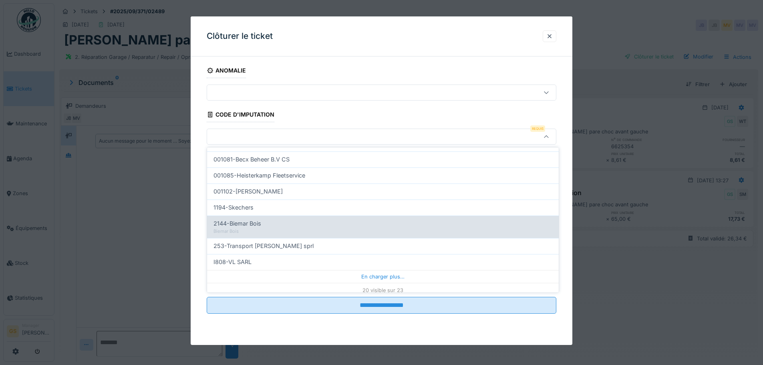
scroll to position [257, 0]
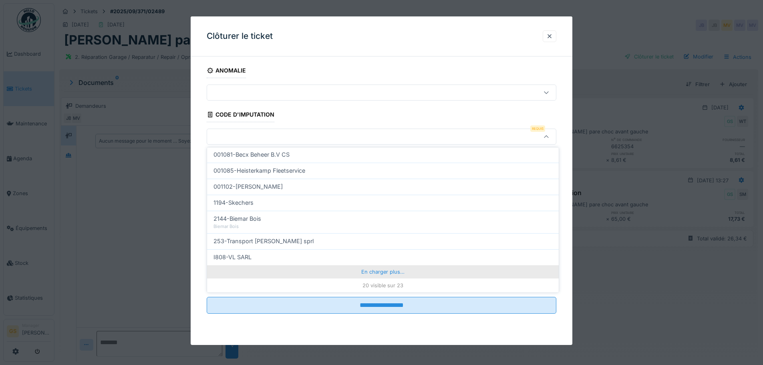
click at [371, 270] on div "En charger plus…" at bounding box center [383, 271] width 352 height 13
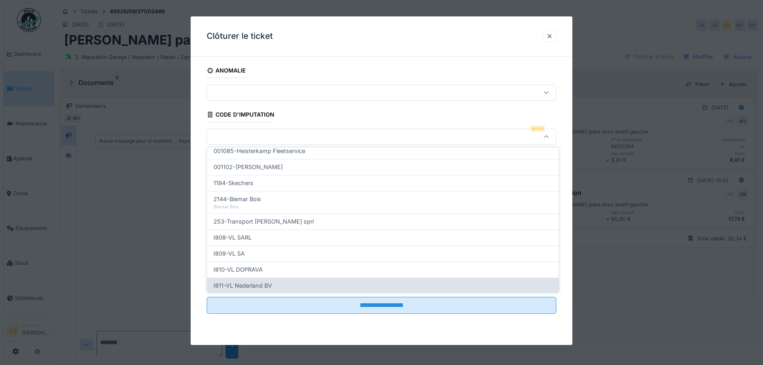
scroll to position [293, 0]
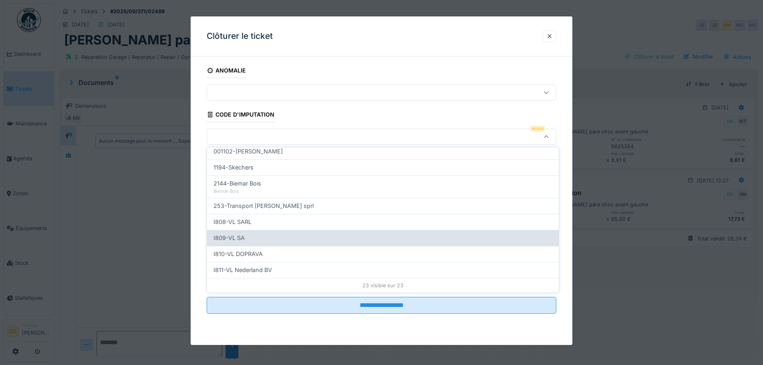
click at [240, 235] on span "I809-VL SA" at bounding box center [228, 237] width 31 height 9
type input "***"
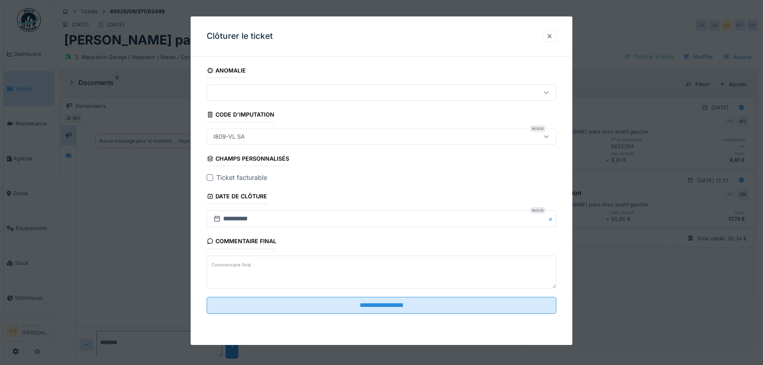
click at [211, 177] on div at bounding box center [210, 177] width 6 height 6
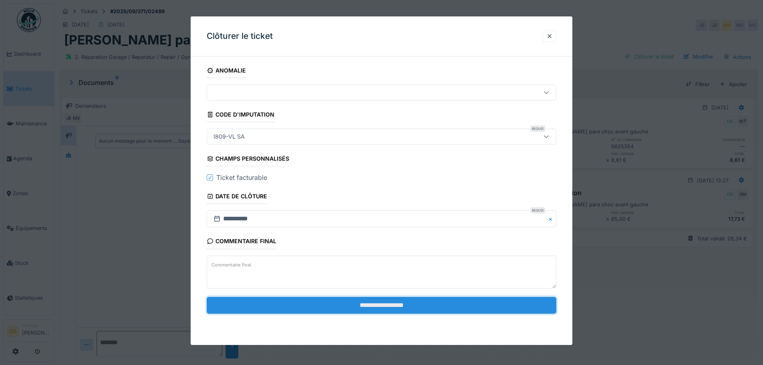
click at [319, 307] on input "**********" at bounding box center [382, 305] width 350 height 17
